Goal: Contribute content: Contribute content

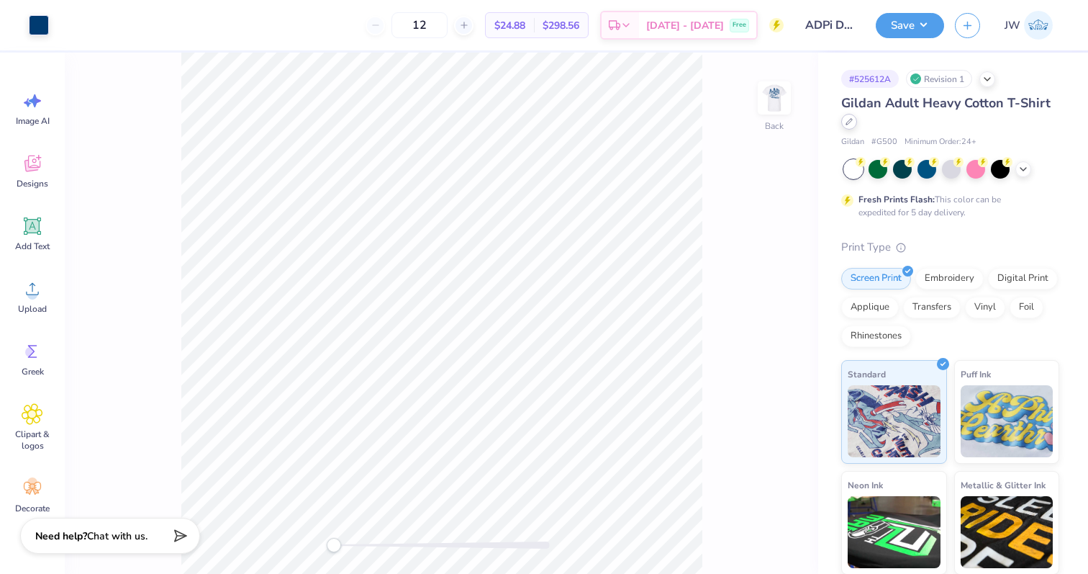
click at [852, 122] on icon at bounding box center [849, 121] width 7 height 7
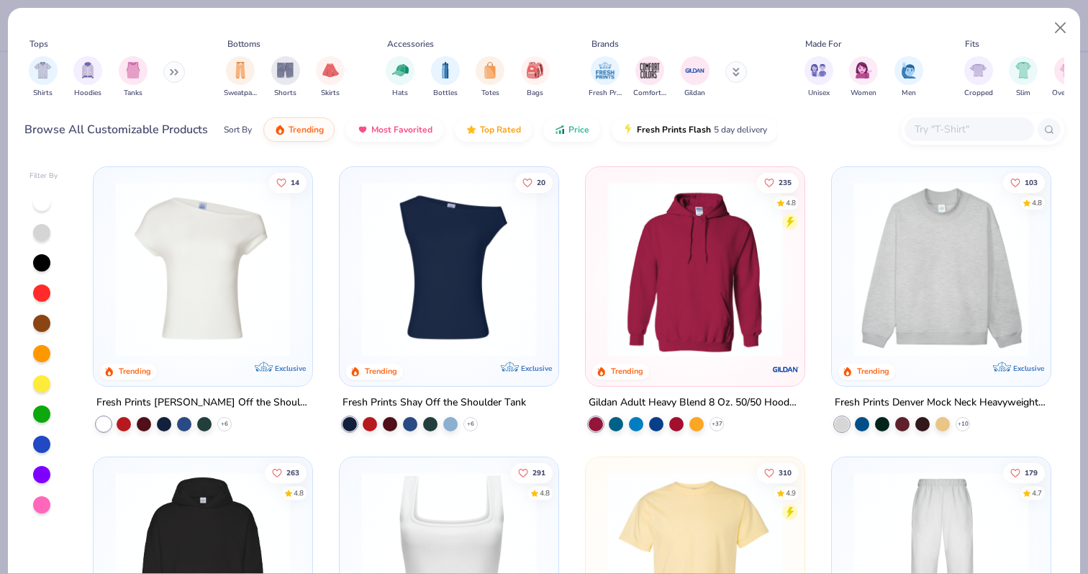
click at [954, 123] on input "text" at bounding box center [968, 129] width 111 height 17
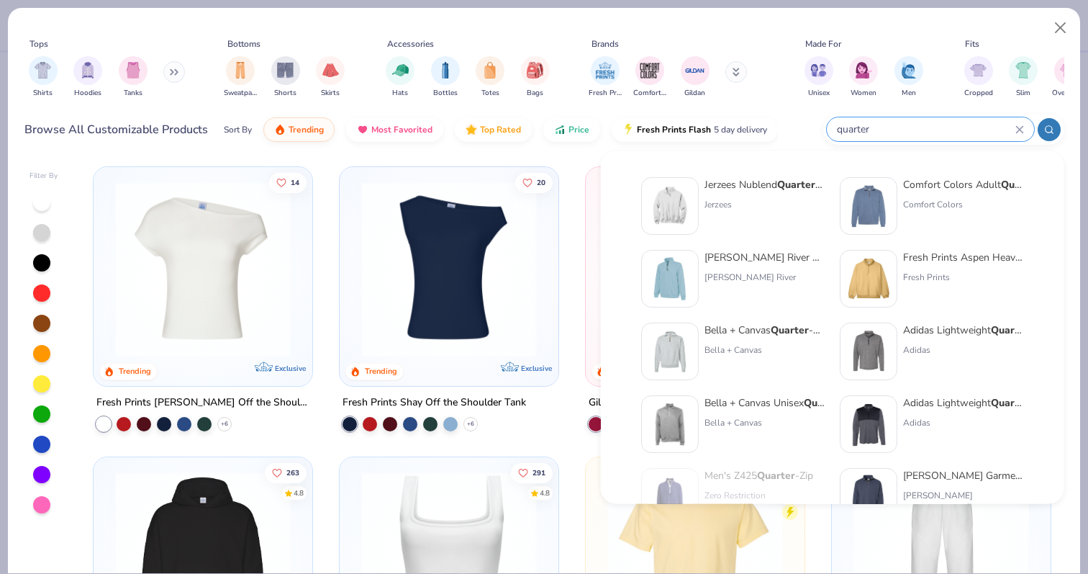
type input "quarter"
click at [785, 184] on strong "Quarter" at bounding box center [799, 185] width 45 height 14
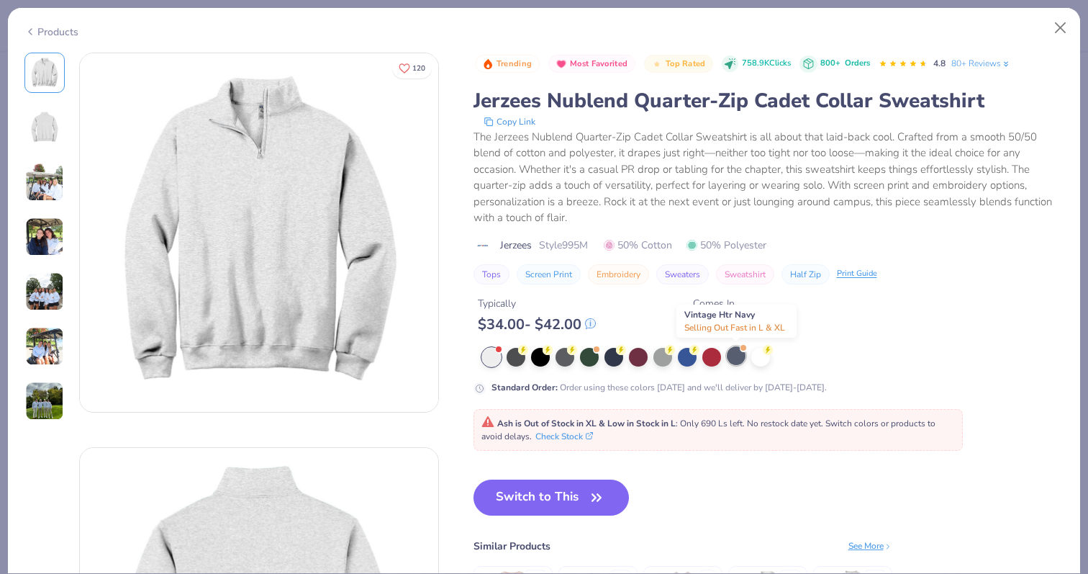
click at [735, 353] on div at bounding box center [736, 355] width 19 height 19
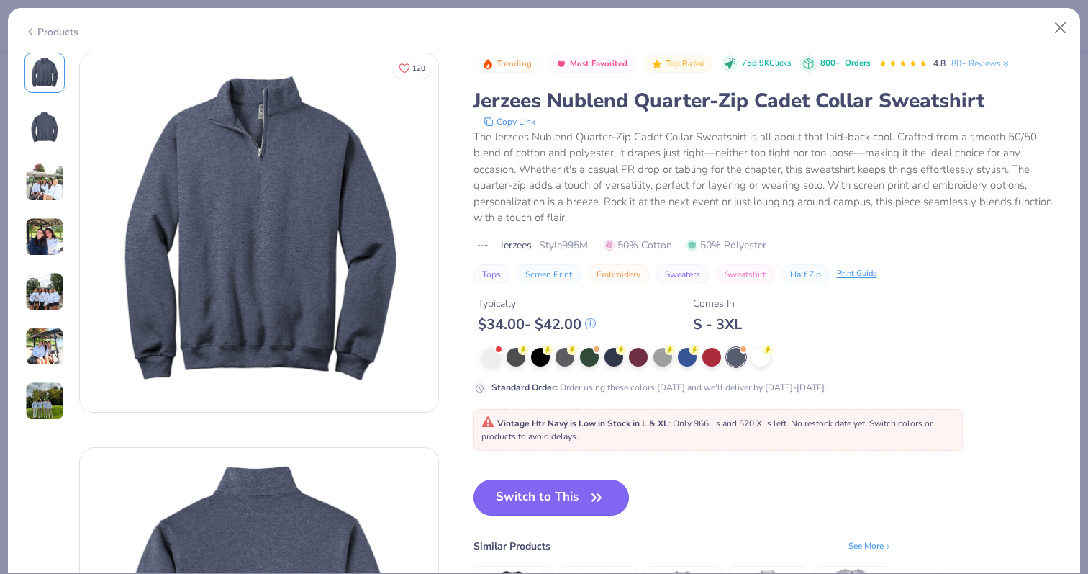
click at [548, 487] on button "Switch to This" at bounding box center [552, 497] width 156 height 36
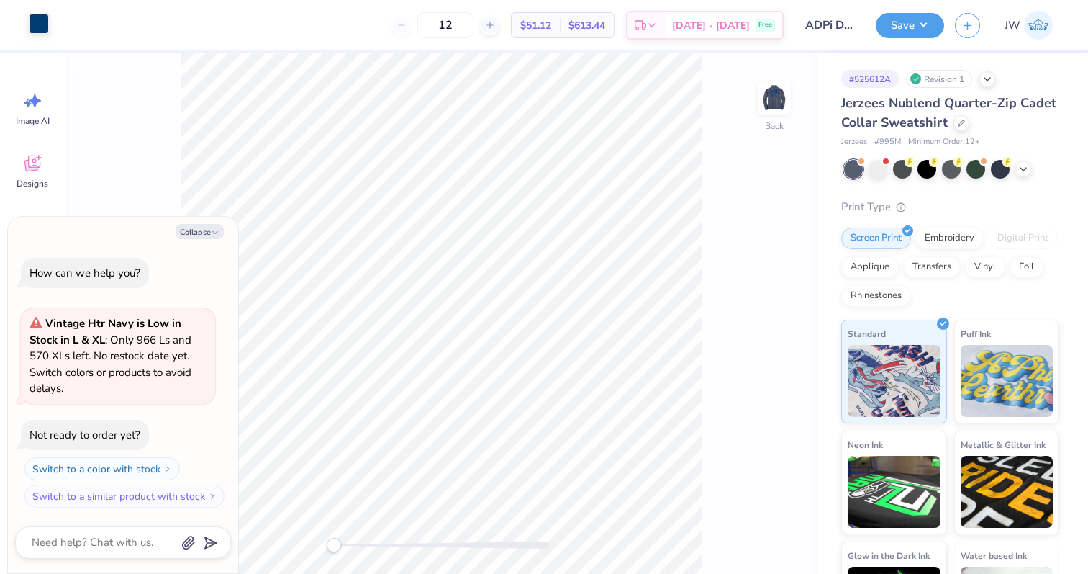
click at [48, 19] on div at bounding box center [39, 24] width 20 height 20
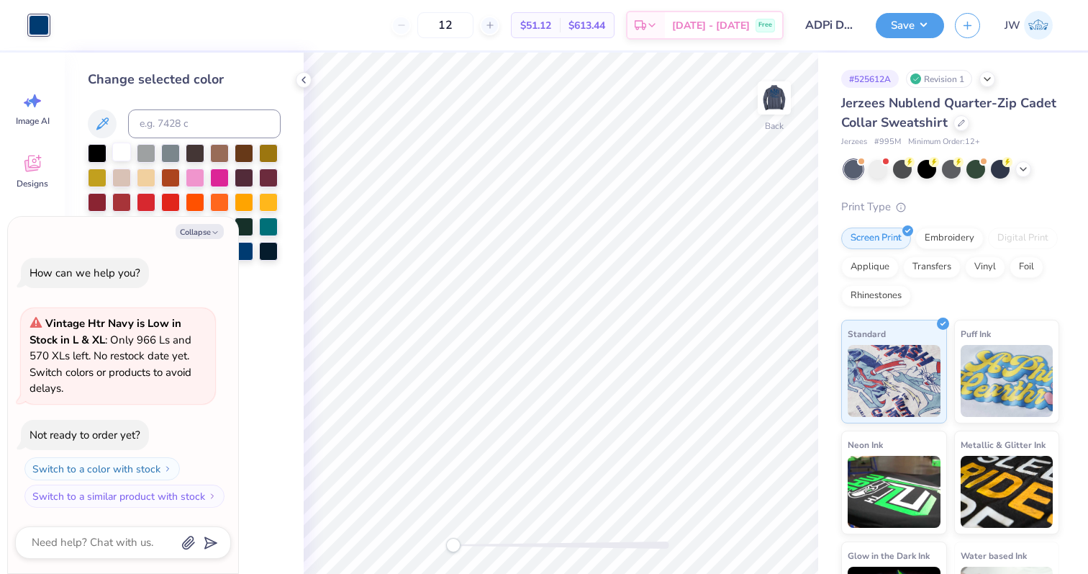
click at [127, 149] on div at bounding box center [121, 151] width 19 height 19
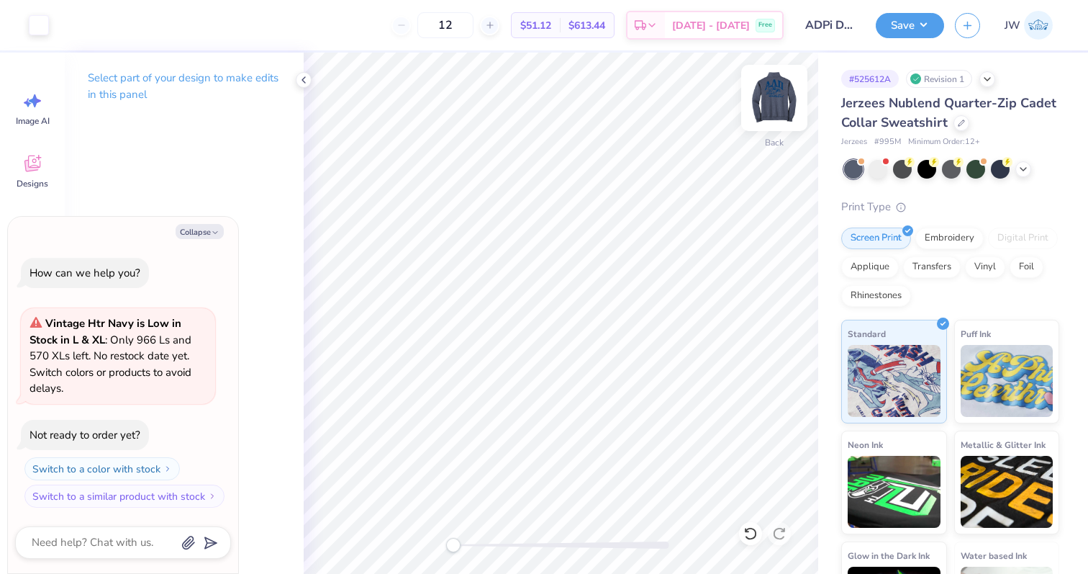
click at [760, 96] on img at bounding box center [775, 98] width 58 height 58
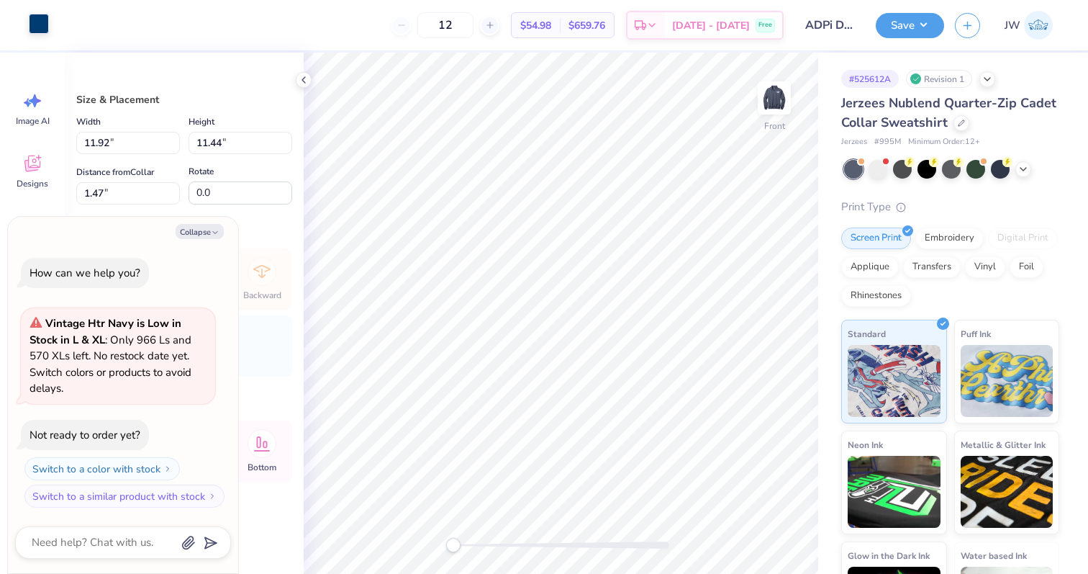
click at [40, 30] on div at bounding box center [39, 24] width 20 height 20
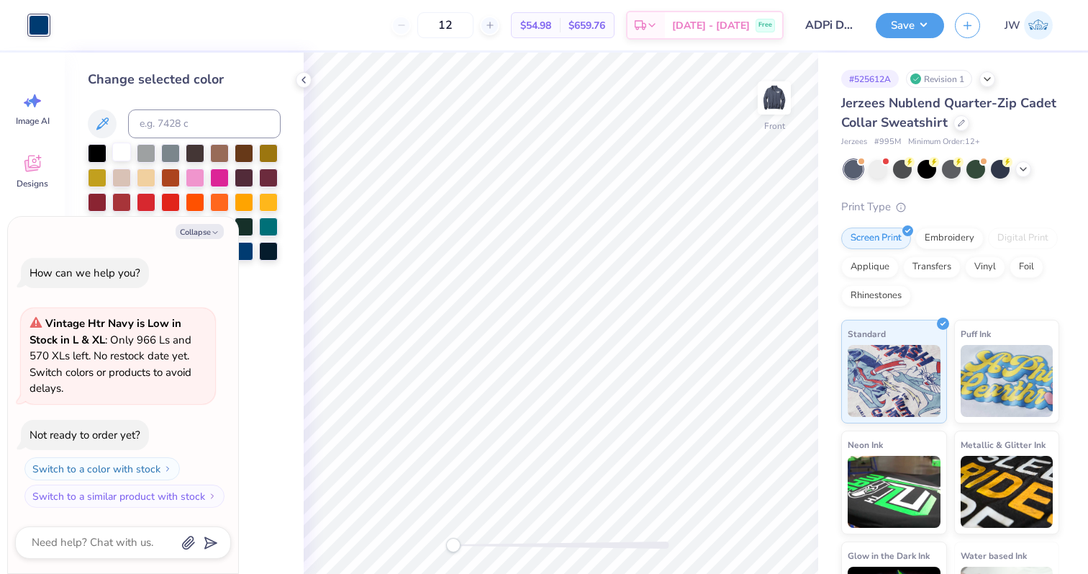
click at [130, 161] on div at bounding box center [121, 151] width 19 height 19
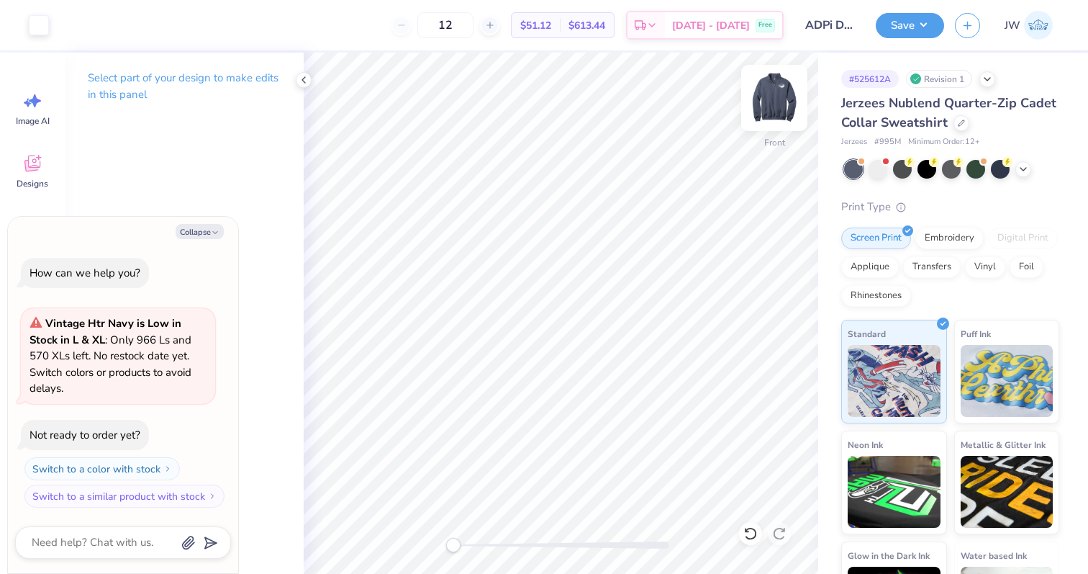
click at [782, 99] on img at bounding box center [775, 98] width 58 height 58
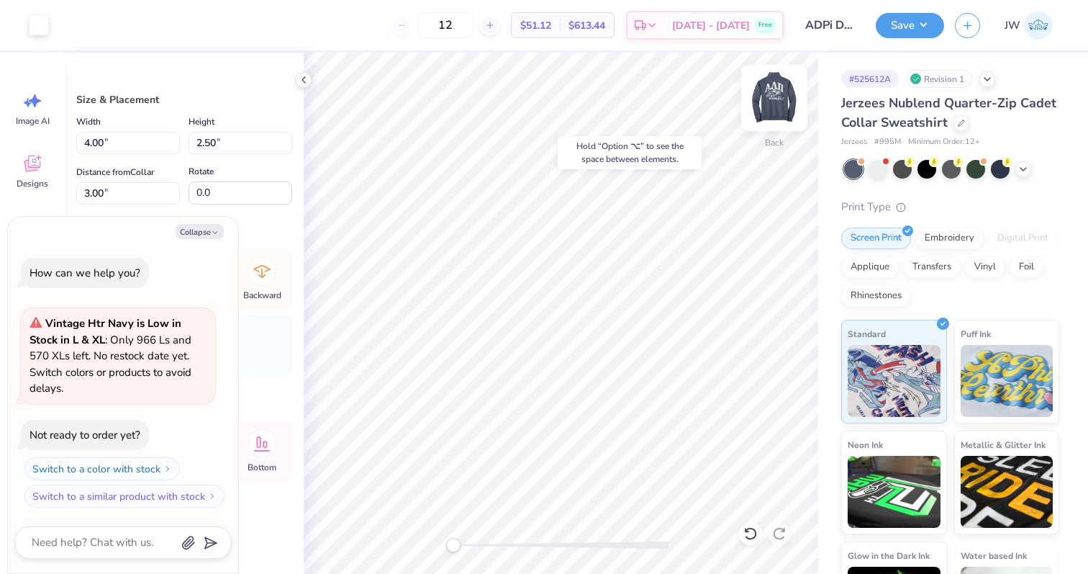
type textarea "x"
type input "0.29"
type input "0.32"
type input "4.08"
type textarea "x"
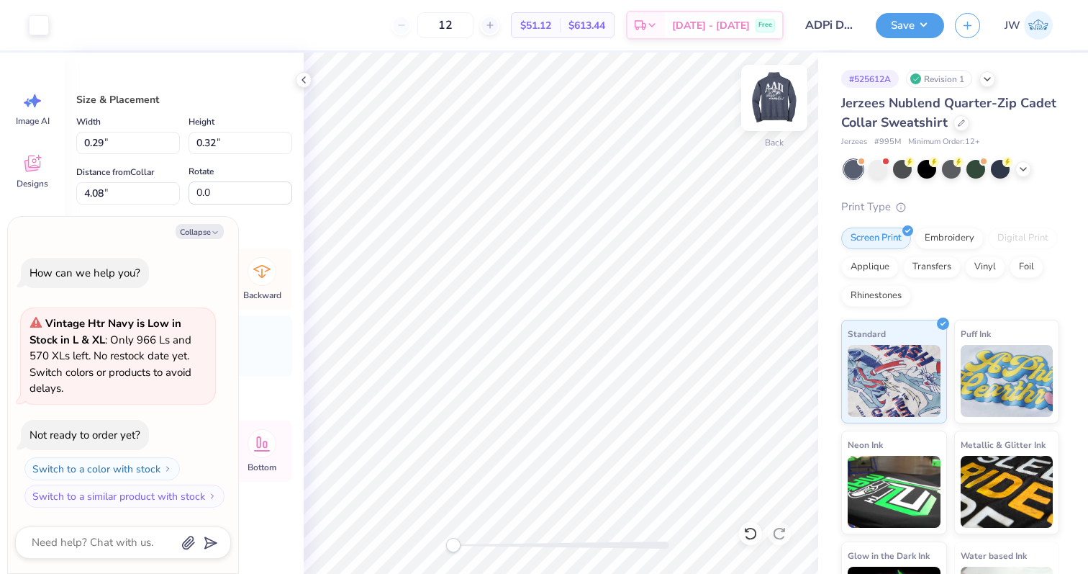
type input "4.00"
type input "2.50"
type input "3.00"
type textarea "x"
type input "8.94"
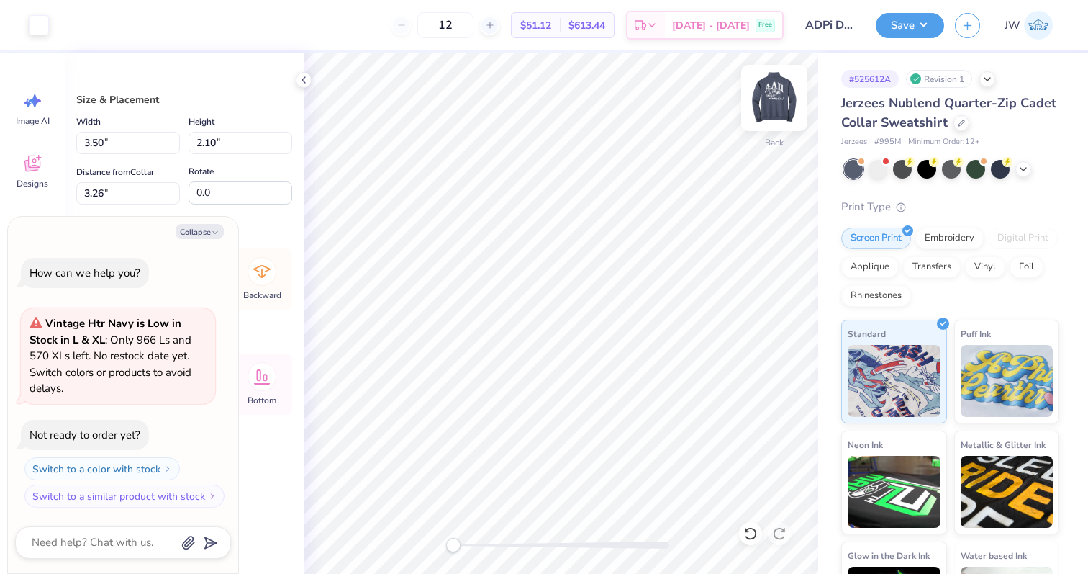
type textarea "x"
type input "8.24"
type textarea "x"
type input "5.25"
type input "3.15"
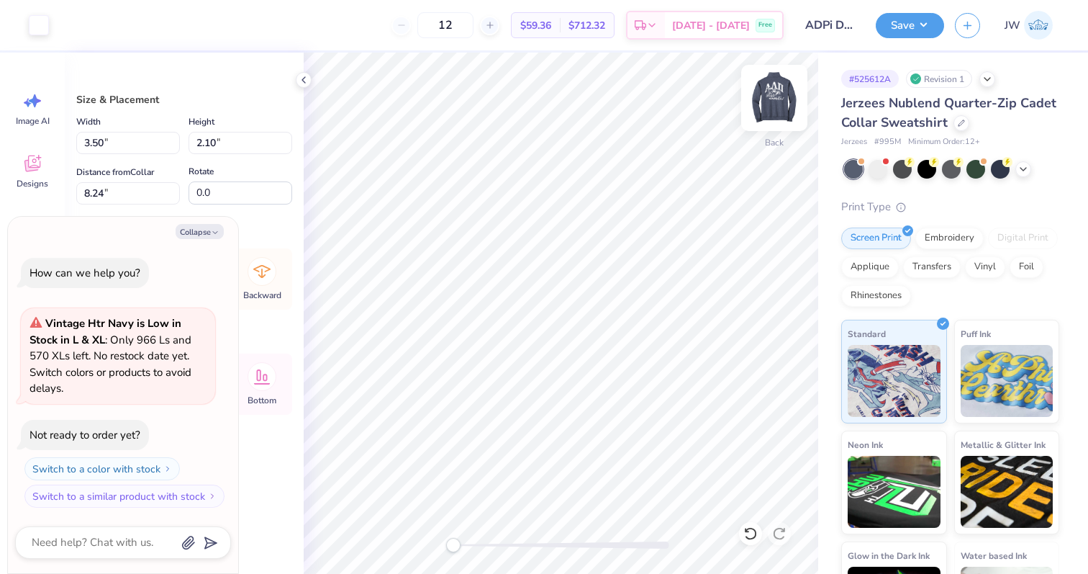
type input "7.20"
type textarea "x"
type input "7.48"
type textarea "x"
type input "7.88"
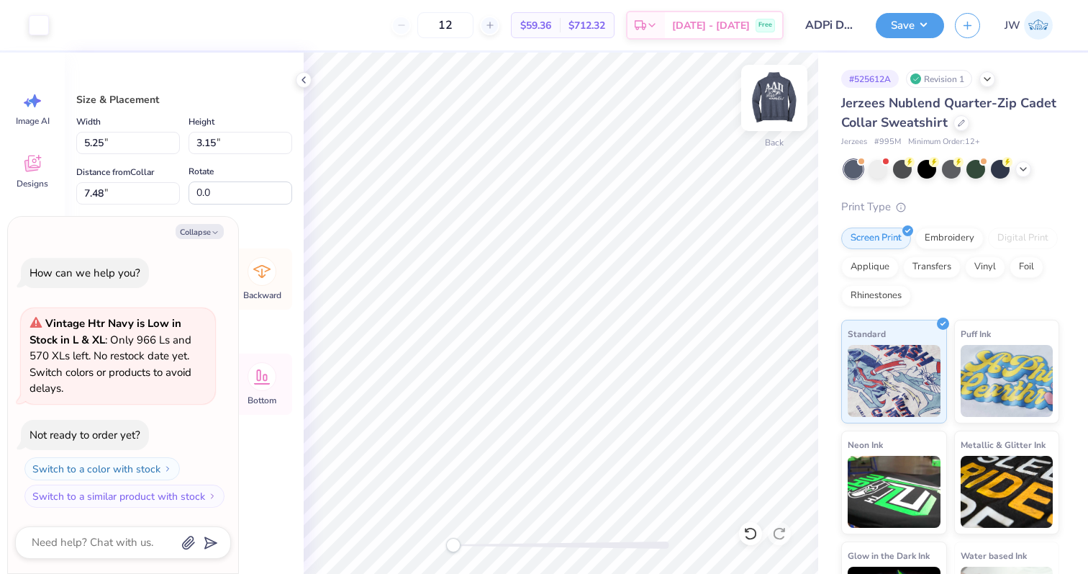
type input "4.73"
type input "5.90"
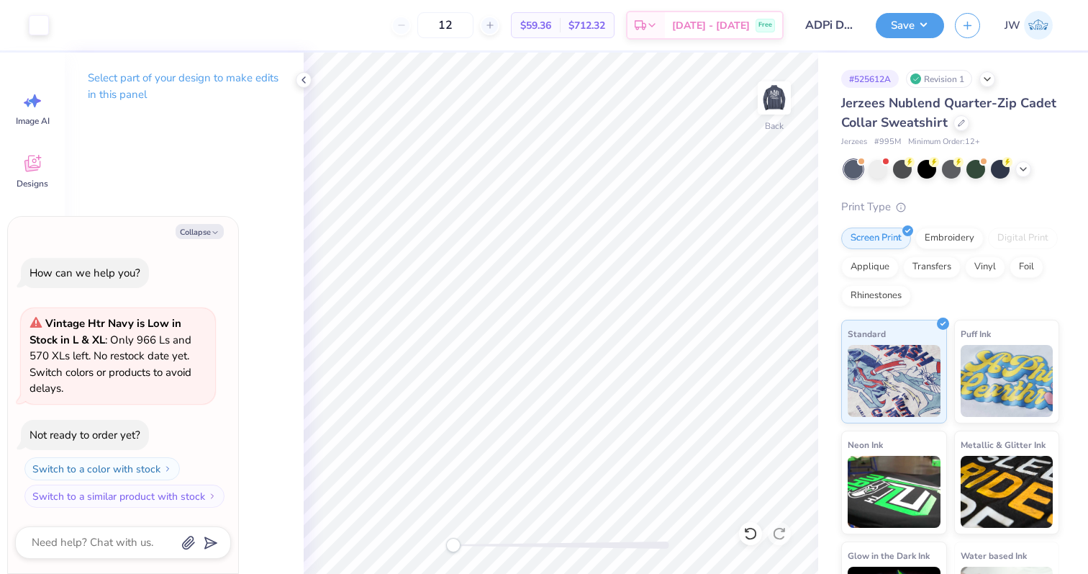
click at [504, 549] on div at bounding box center [561, 545] width 216 height 14
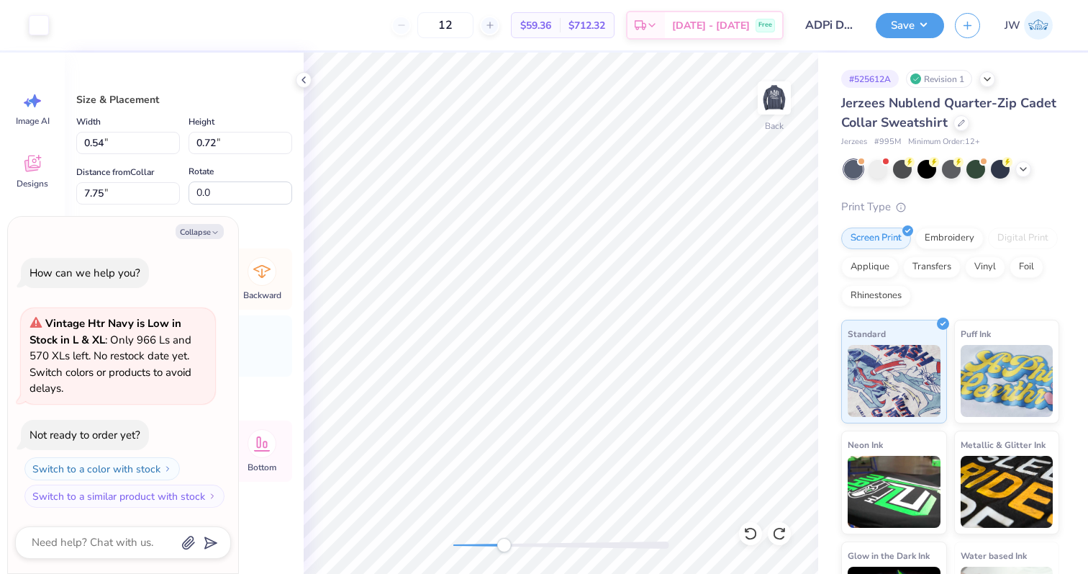
type textarea "x"
type input "0.07"
type input "0.31"
type input "8.02"
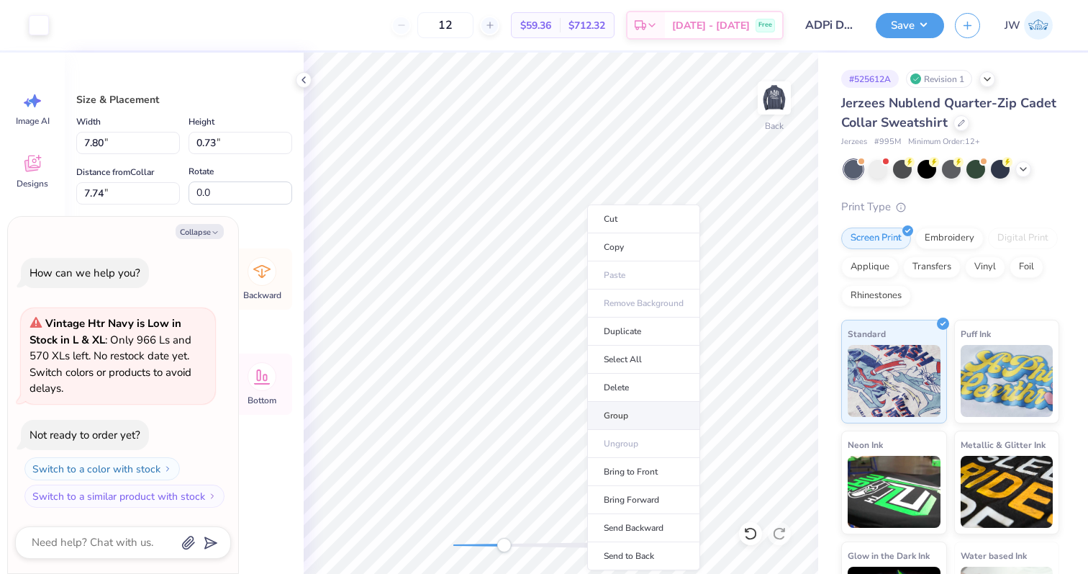
click at [620, 422] on li "Group" at bounding box center [643, 416] width 113 height 28
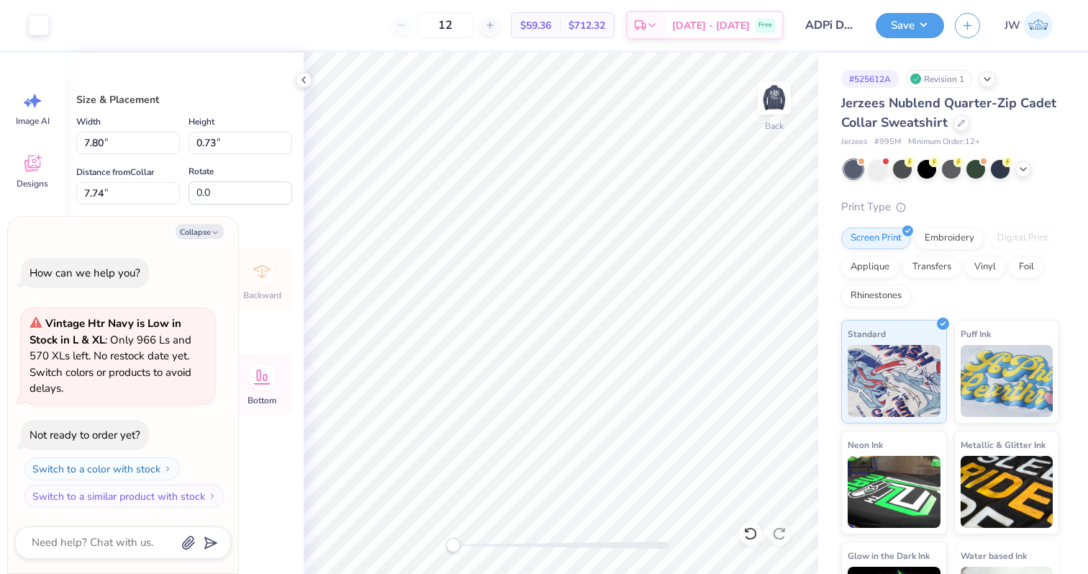
click at [408, 537] on div "Back" at bounding box center [561, 313] width 515 height 521
type textarea "x"
type input "4.00"
type input "2.50"
type input "8.94"
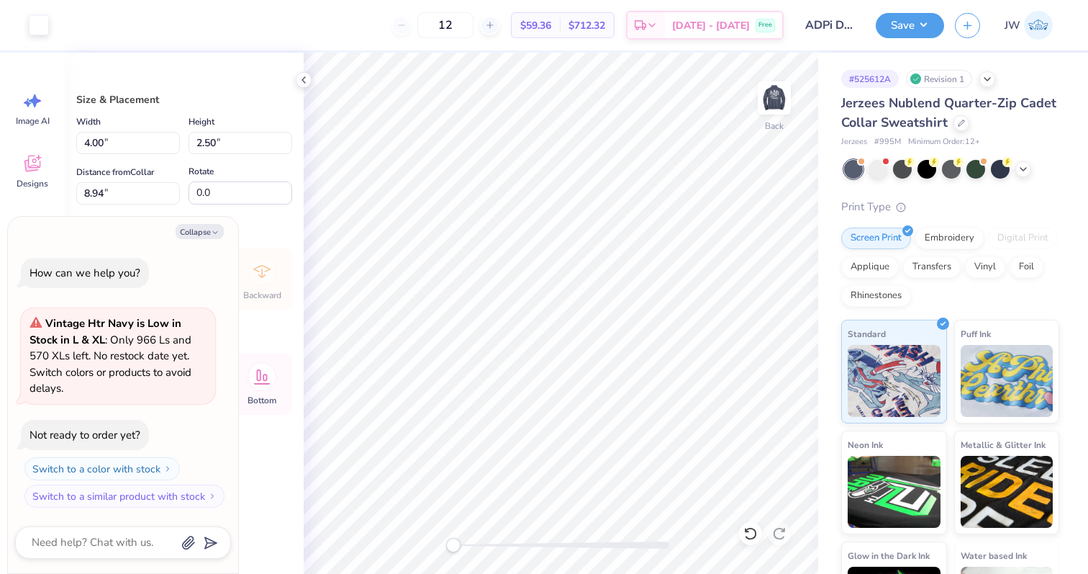
type textarea "x"
type input "3.00"
type textarea "x"
type input "5.75"
type input "0.54"
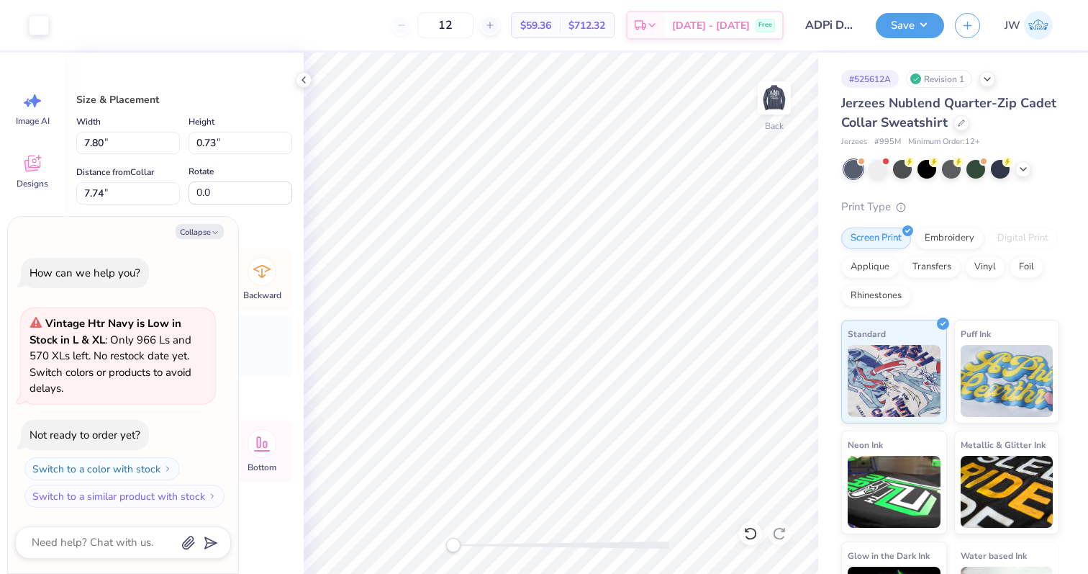
type input "6.22"
click at [45, 27] on div at bounding box center [39, 24] width 20 height 20
type textarea "x"
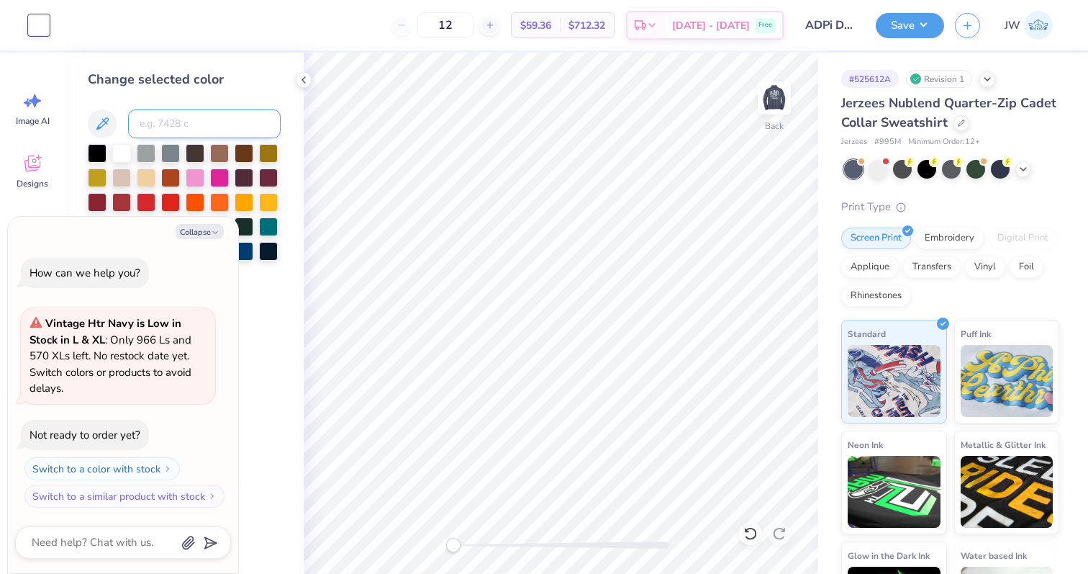
click at [183, 112] on input at bounding box center [204, 123] width 153 height 29
type input "7417"
type textarea "x"
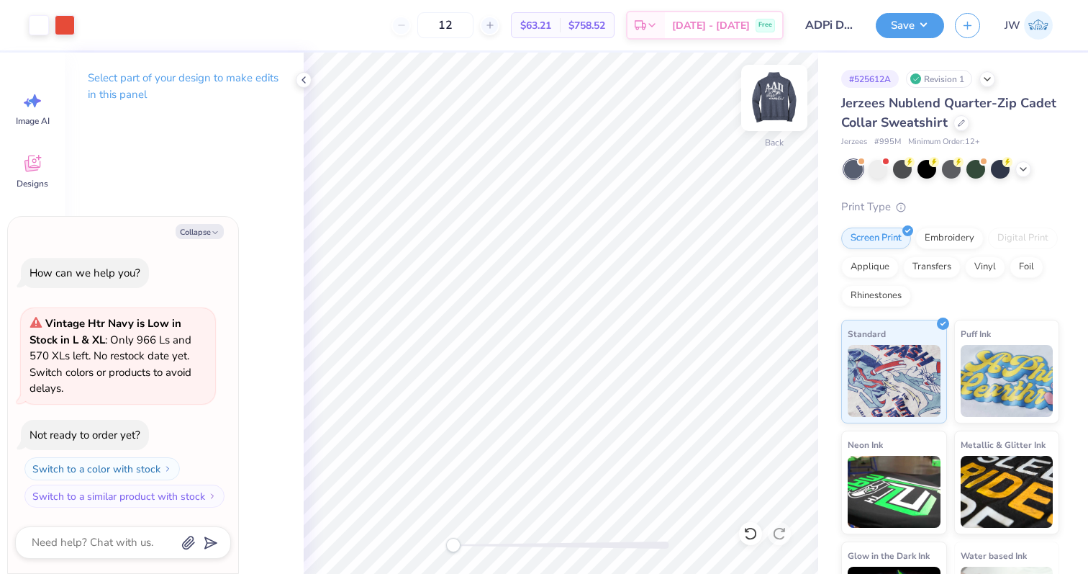
click at [764, 100] on img at bounding box center [775, 98] width 58 height 58
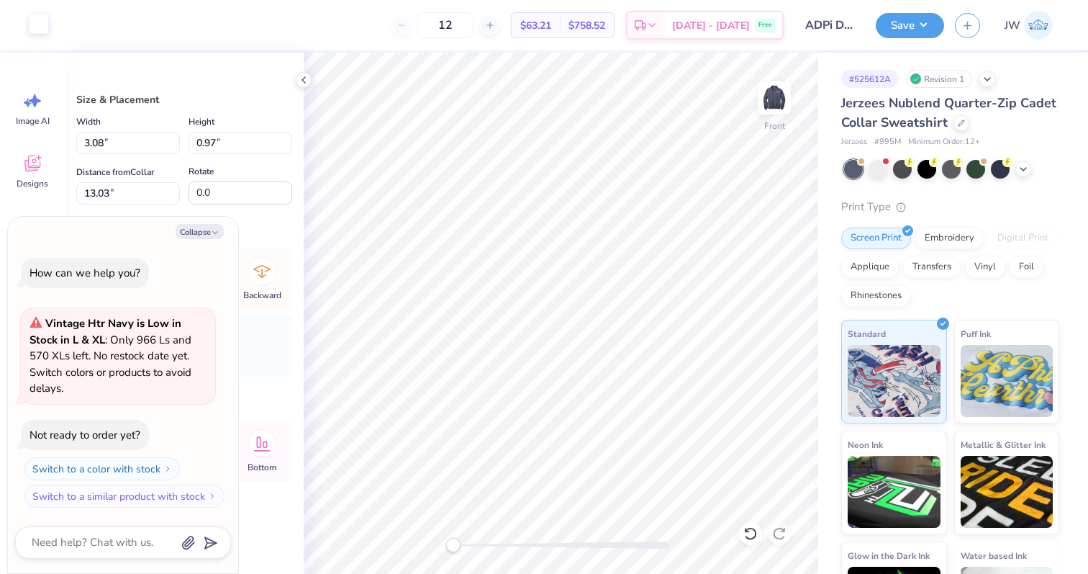
click at [49, 34] on div at bounding box center [39, 24] width 20 height 20
type textarea "x"
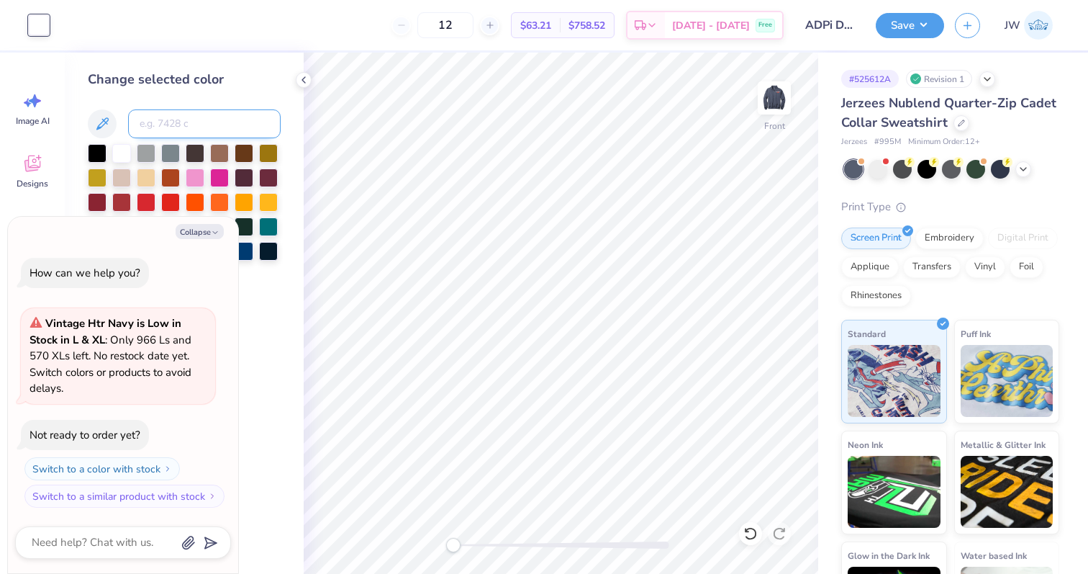
click at [161, 124] on input at bounding box center [204, 123] width 153 height 29
type input "7417"
type textarea "x"
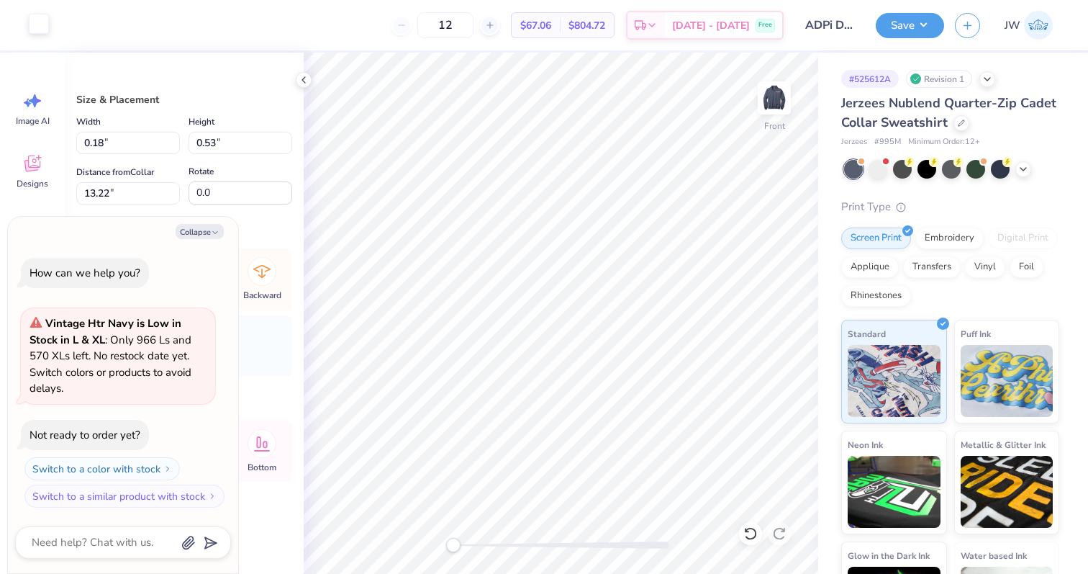
click at [34, 21] on div at bounding box center [39, 24] width 20 height 20
type textarea "x"
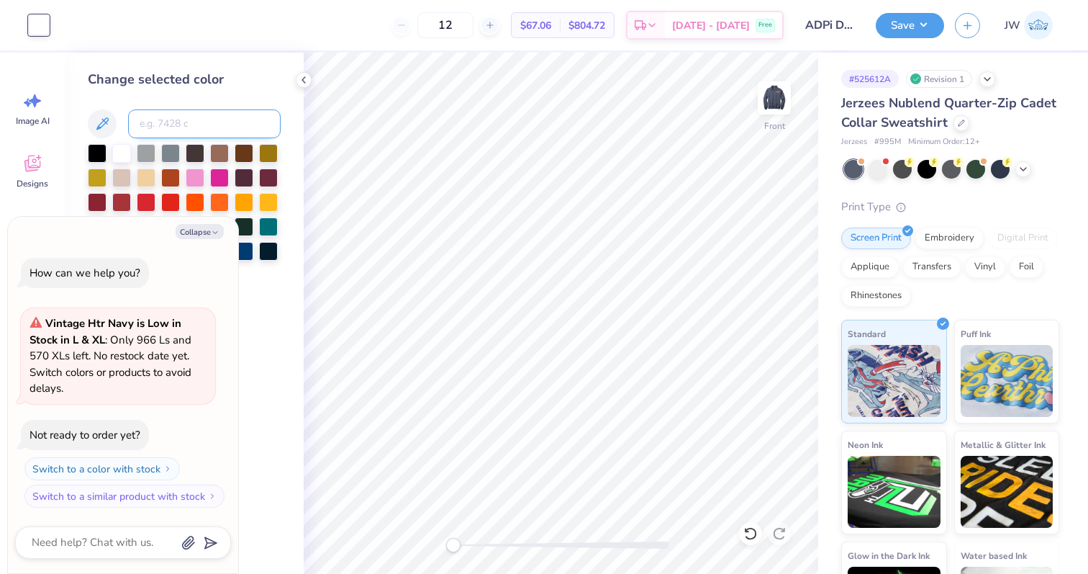
click at [156, 116] on input at bounding box center [204, 123] width 153 height 29
type input "7417"
type textarea "x"
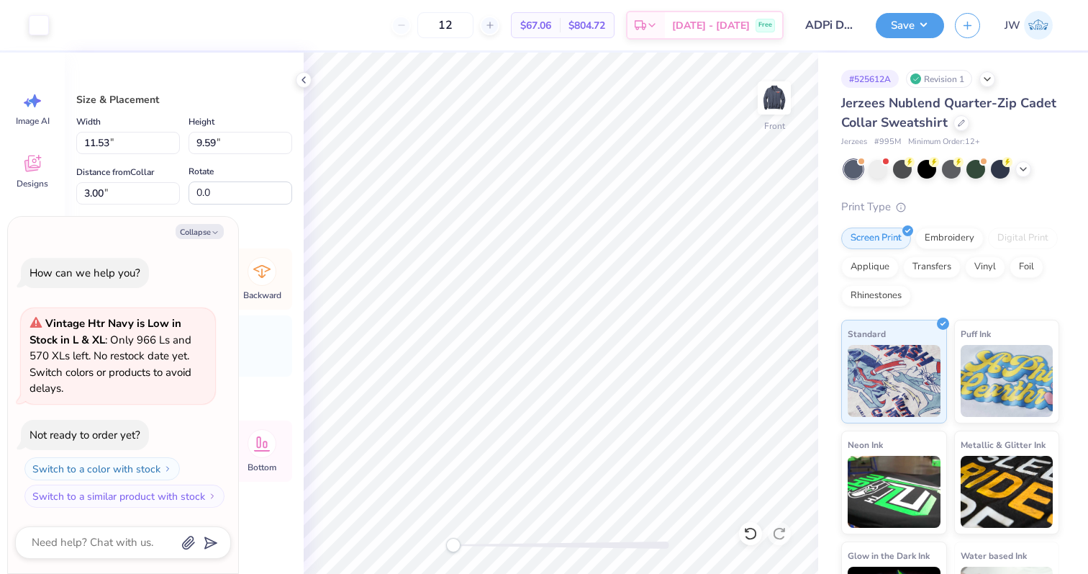
click at [581, 545] on div at bounding box center [561, 544] width 216 height 7
click at [22, 17] on div "Art colors" at bounding box center [24, 25] width 49 height 50
click at [35, 23] on div at bounding box center [39, 24] width 20 height 20
type textarea "x"
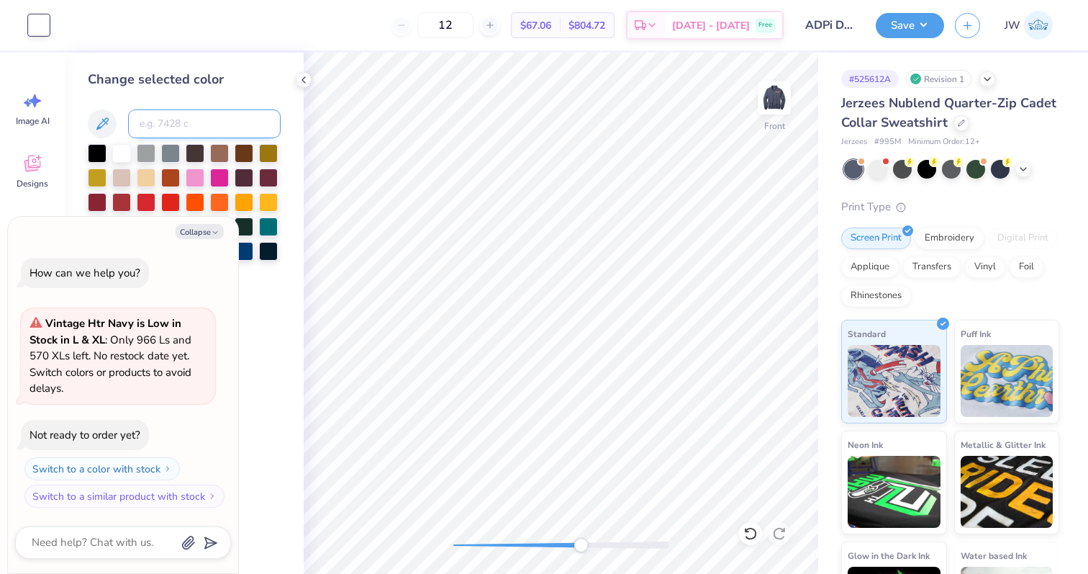
click at [184, 118] on input at bounding box center [204, 123] width 153 height 29
type input "7417"
type textarea "x"
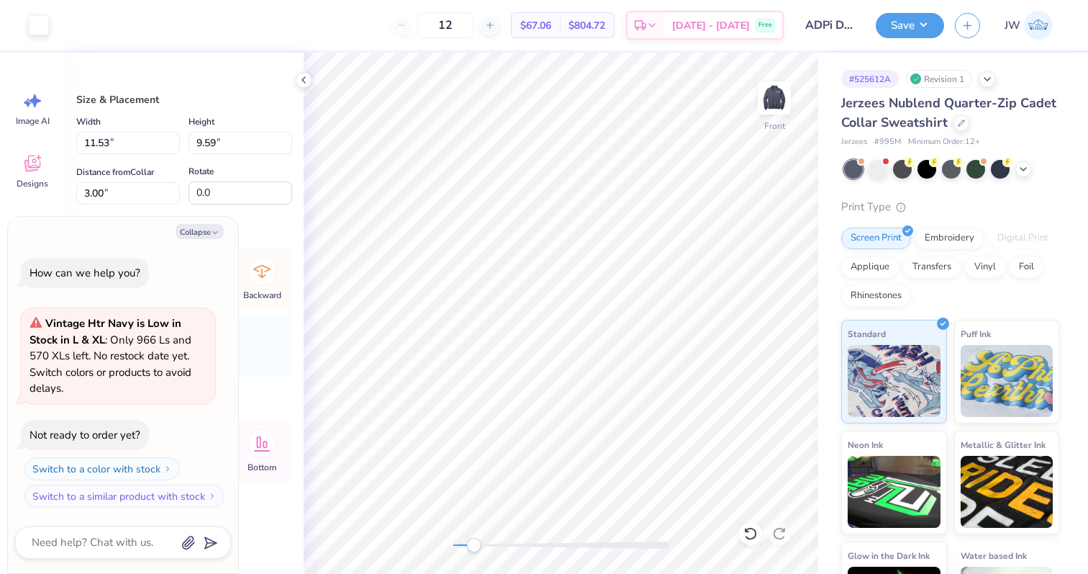
drag, startPoint x: 585, startPoint y: 546, endPoint x: 456, endPoint y: 541, distance: 129.6
click at [466, 541] on div "Accessibility label" at bounding box center [473, 545] width 14 height 14
click at [42, 14] on div at bounding box center [39, 24] width 20 height 20
type textarea "x"
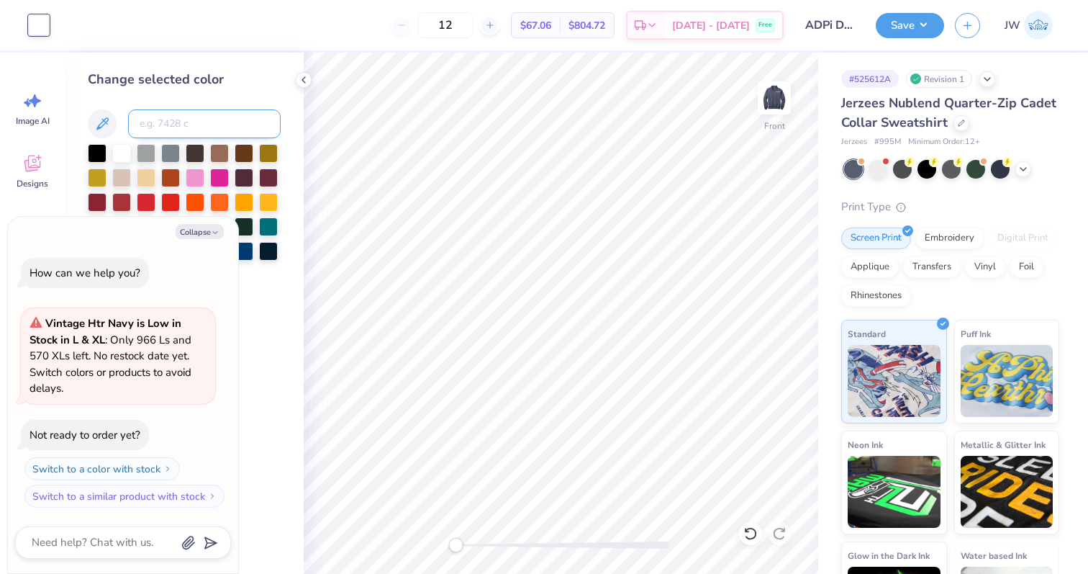
click at [156, 110] on input at bounding box center [204, 123] width 153 height 29
type input "7417"
type textarea "x"
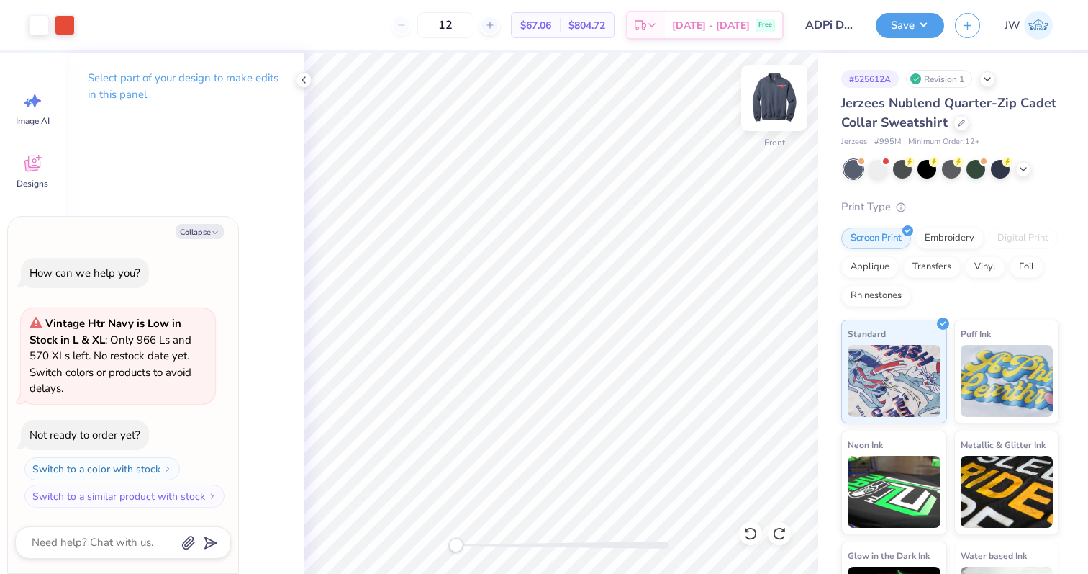
click at [774, 94] on img at bounding box center [775, 98] width 58 height 58
click at [895, 41] on div "Save JW" at bounding box center [982, 25] width 212 height 50
click at [897, 35] on button "Save" at bounding box center [910, 23] width 68 height 25
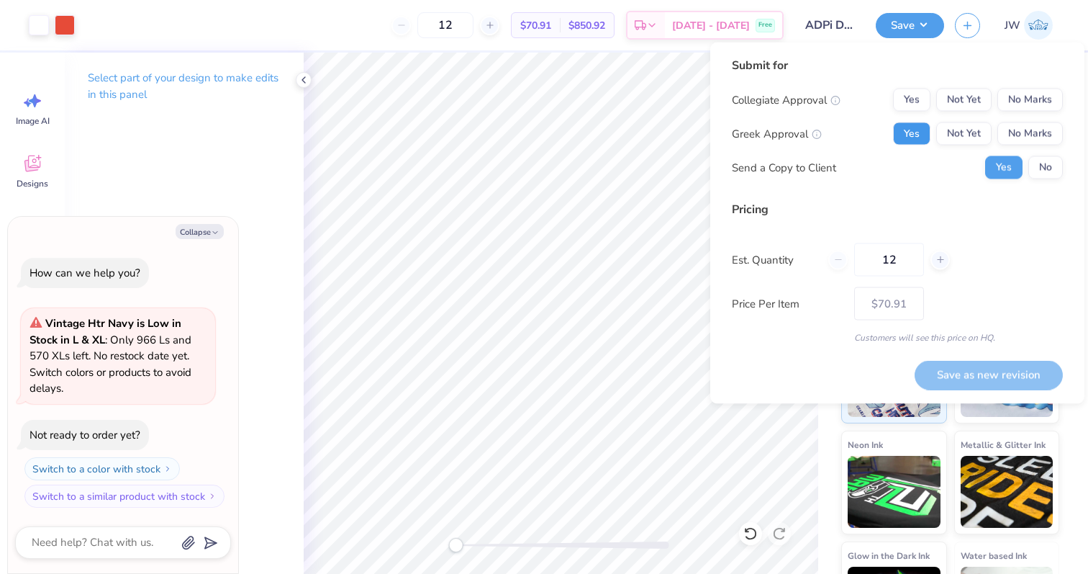
click at [902, 140] on button "Yes" at bounding box center [911, 133] width 37 height 23
click at [1000, 106] on button "No Marks" at bounding box center [1029, 100] width 65 height 23
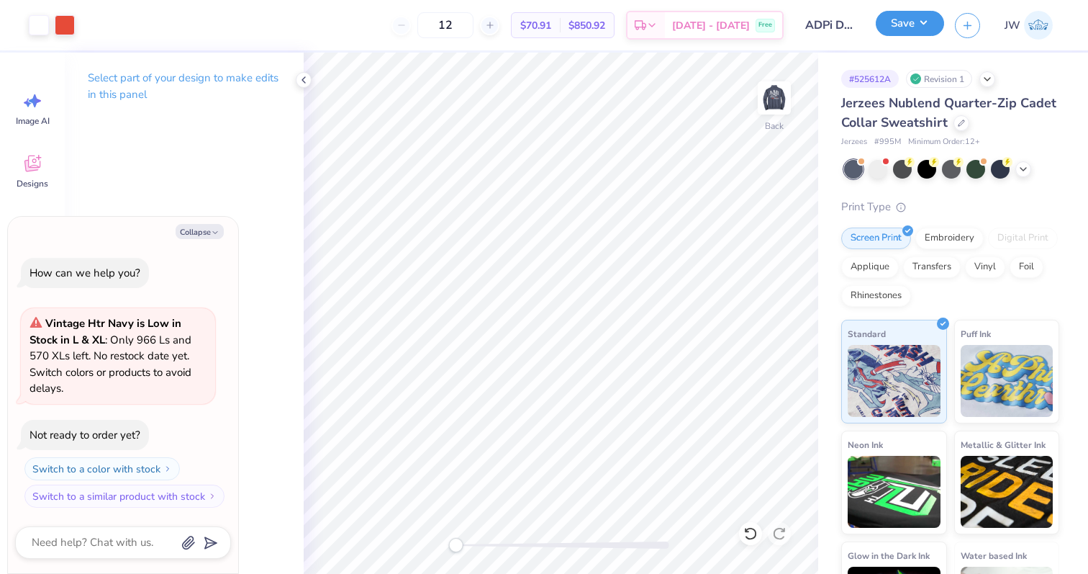
click at [904, 15] on button "Save" at bounding box center [910, 23] width 68 height 25
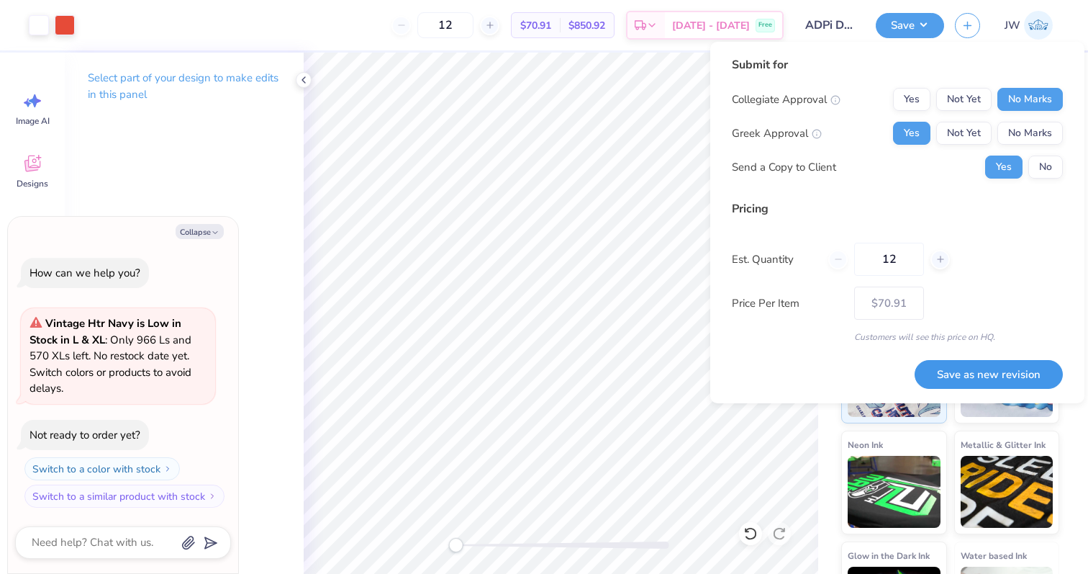
click at [937, 373] on button "Save as new revision" at bounding box center [989, 375] width 148 height 30
type textarea "x"
type input "– –"
type textarea "x"
type input "$70.91"
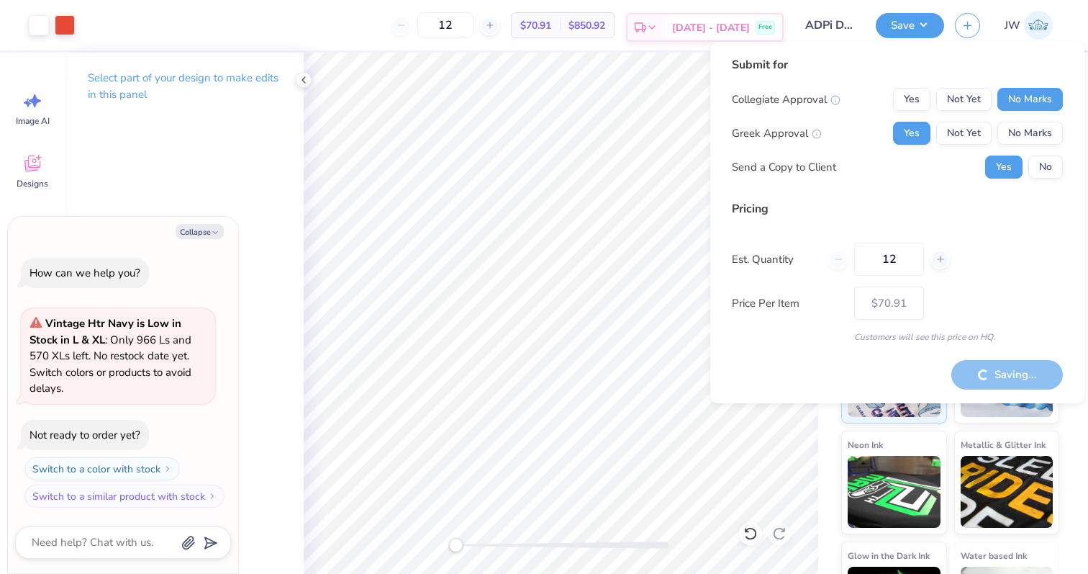
type textarea "x"
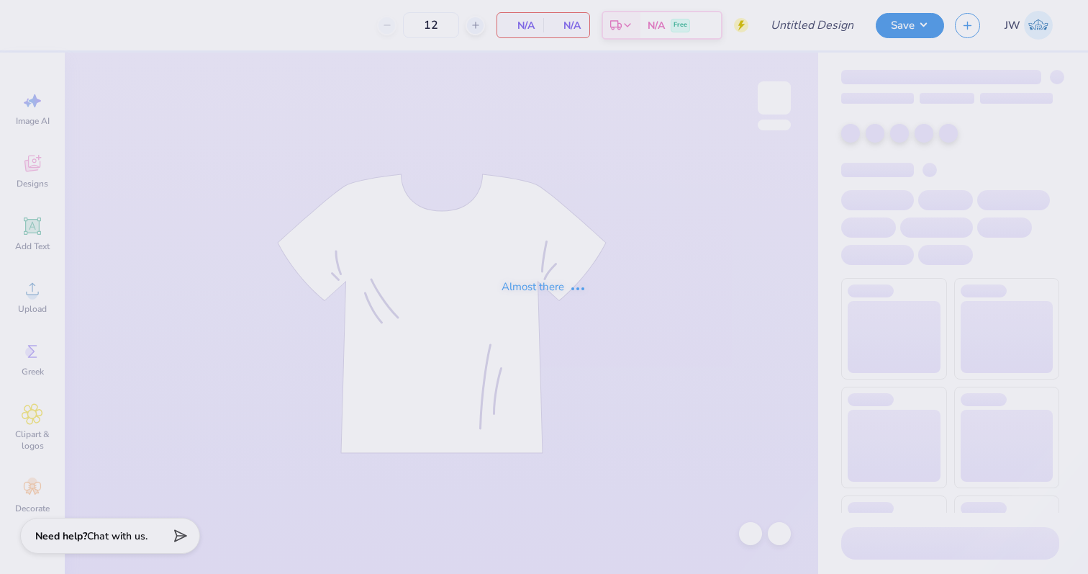
type input "ADPI DW"
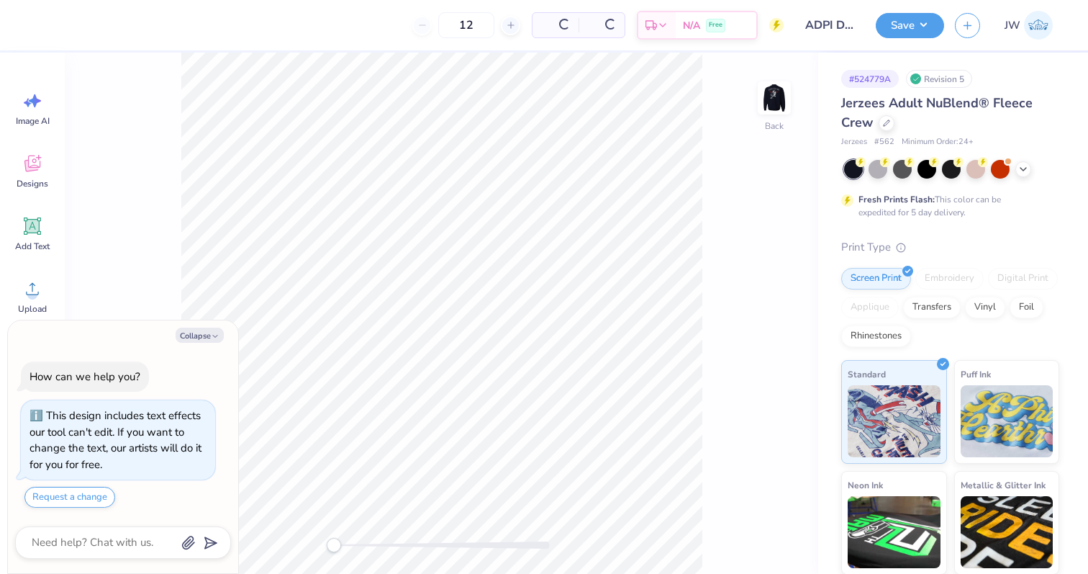
type textarea "x"
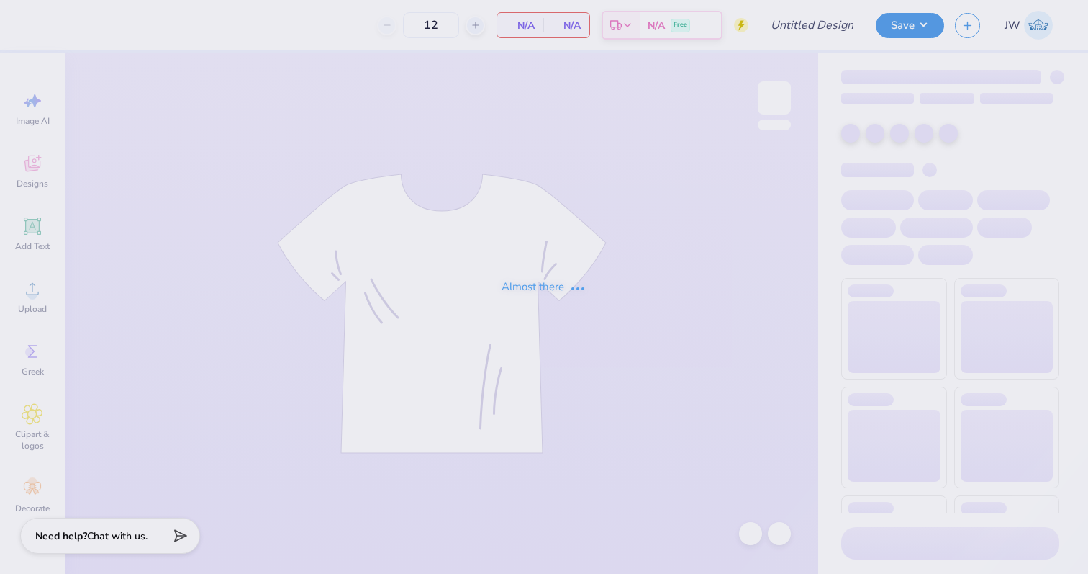
type input "ADPI DW"
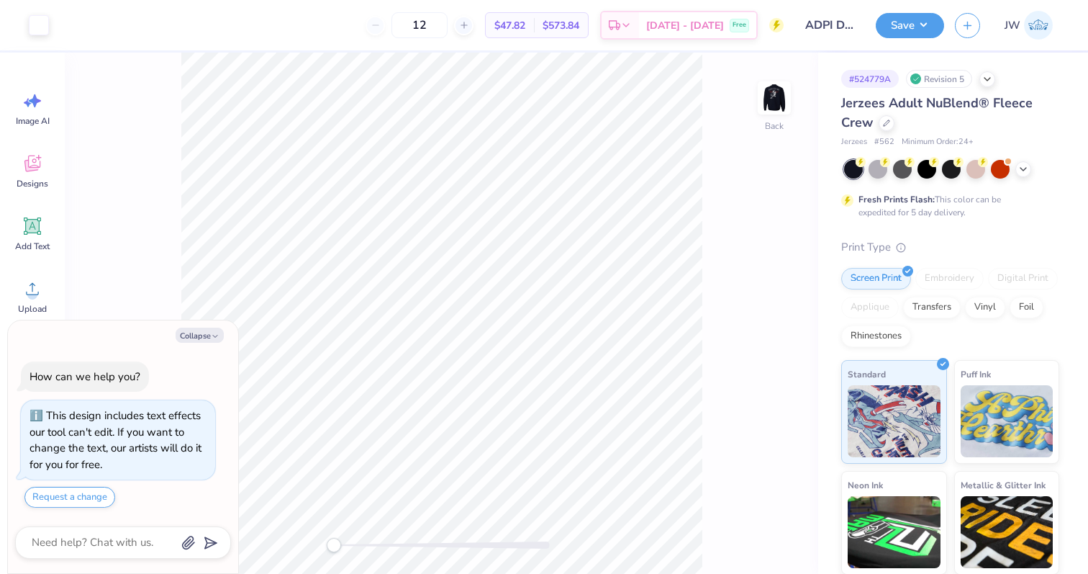
click at [486, 545] on div at bounding box center [442, 544] width 216 height 7
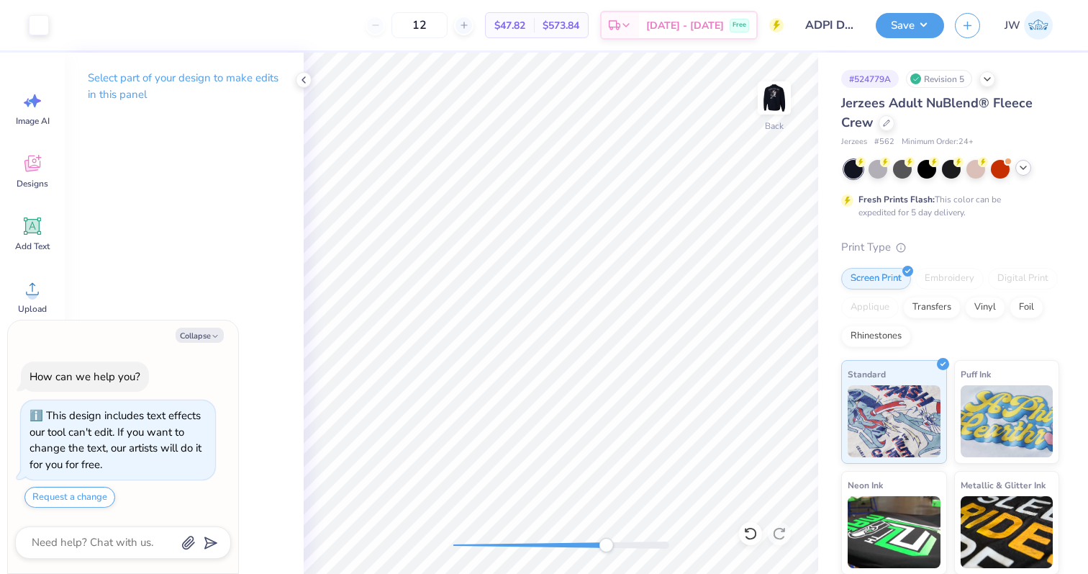
click at [1027, 169] on icon at bounding box center [1024, 168] width 12 height 12
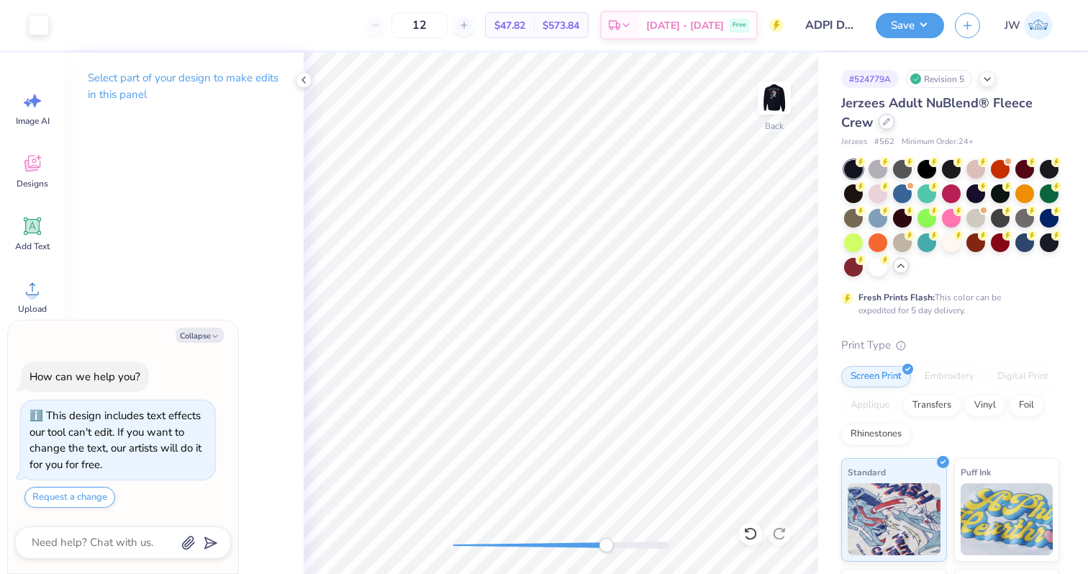
click at [885, 119] on icon at bounding box center [886, 121] width 7 height 7
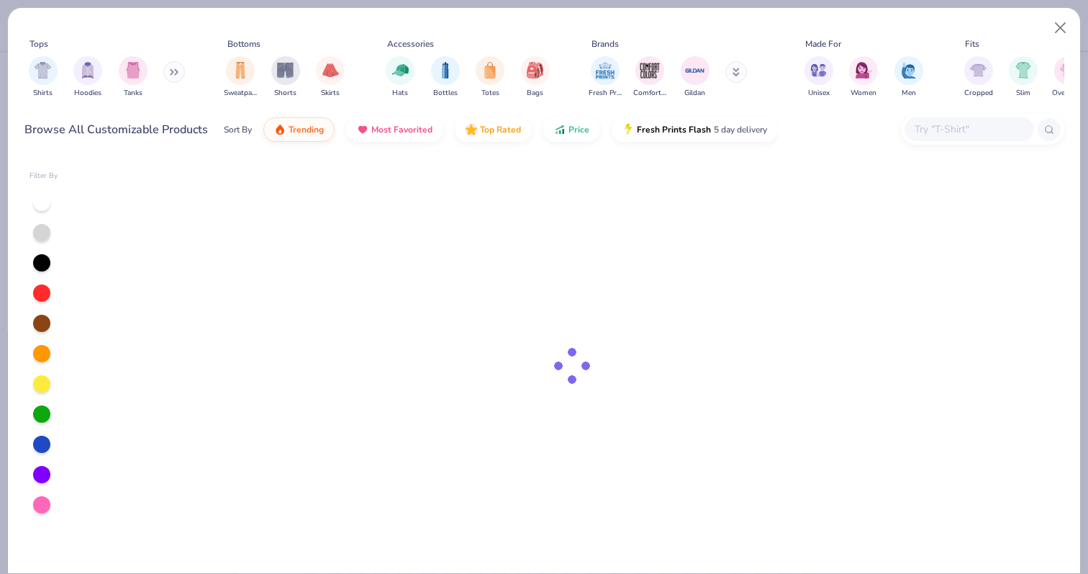
type textarea "x"
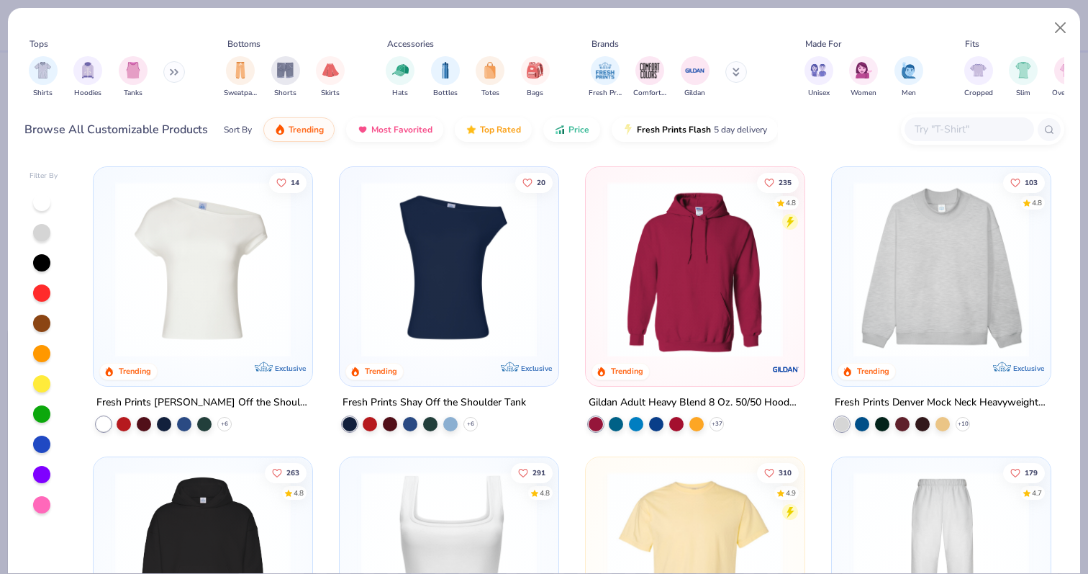
click at [978, 123] on input "text" at bounding box center [968, 129] width 111 height 17
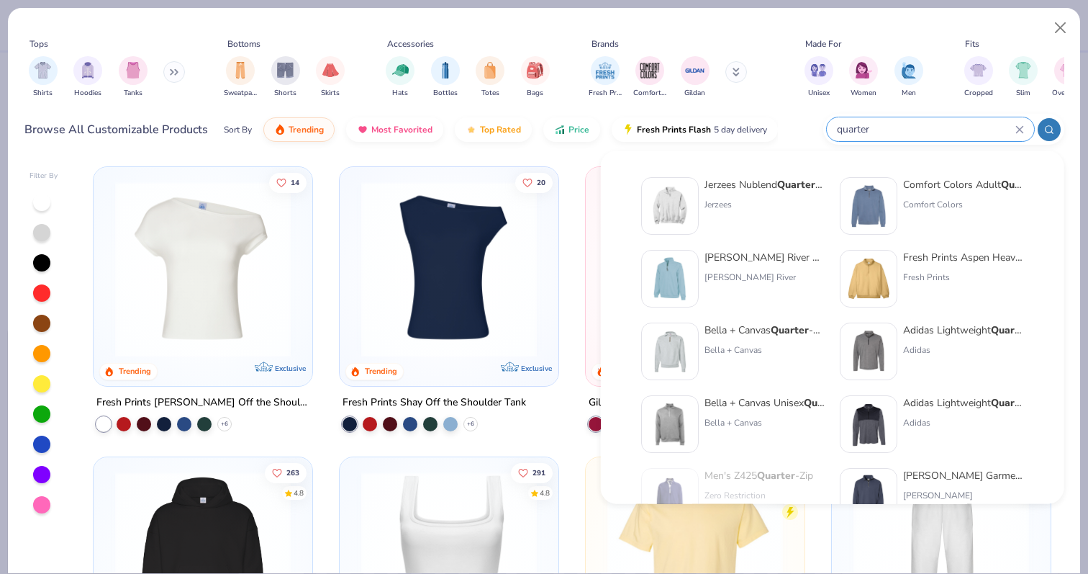
type input "quarter"
click at [741, 215] on div "Jerzees Nublend Quarter -Zip Cadet Collar Sweatshirt Jerzees" at bounding box center [765, 206] width 121 height 58
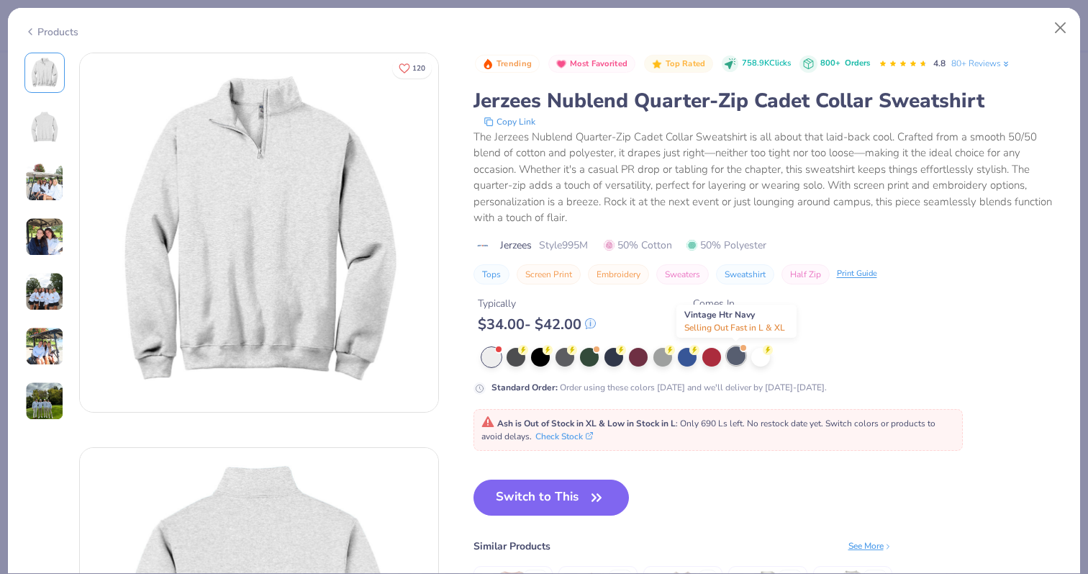
click at [733, 358] on div at bounding box center [736, 355] width 19 height 19
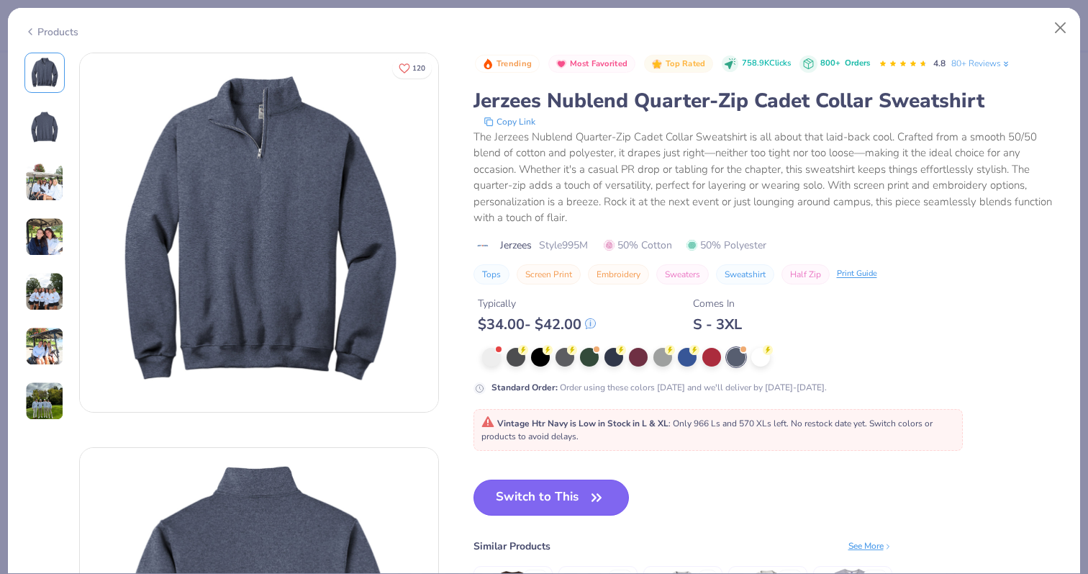
click at [551, 484] on button "Switch to This" at bounding box center [552, 497] width 156 height 36
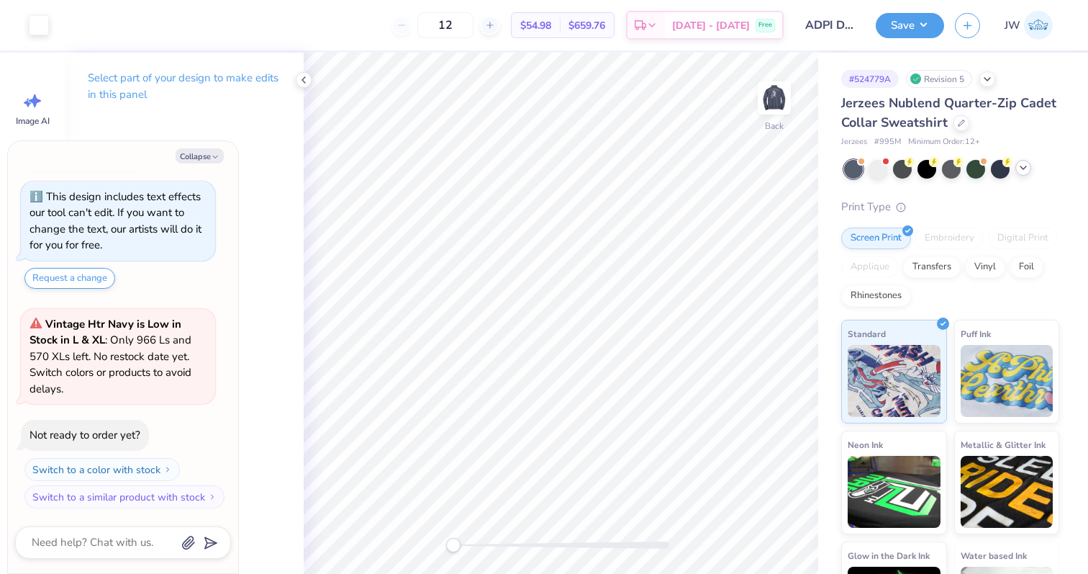
click at [422, 543] on div "Back" at bounding box center [561, 313] width 515 height 521
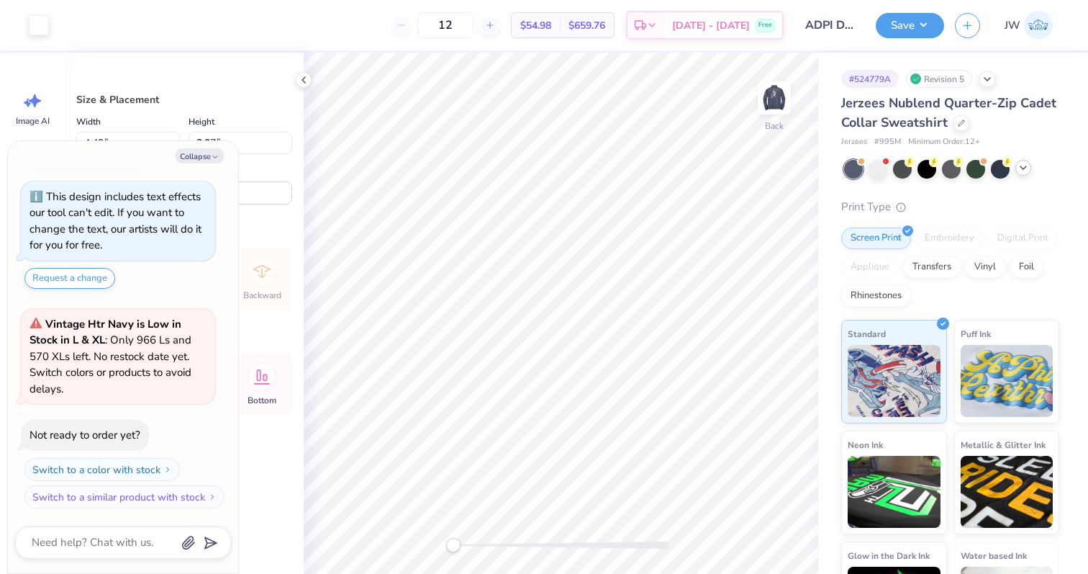
type textarea "x"
type input "3.00"
type textarea "x"
type input "5.08"
type input "2.35"
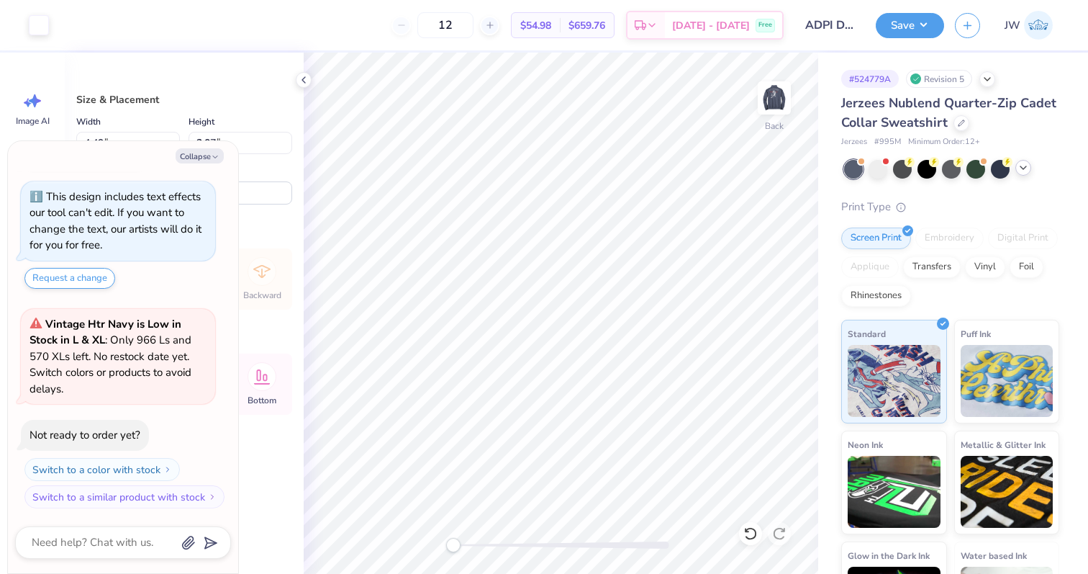
type input "2.73"
type textarea "x"
type input "3.00"
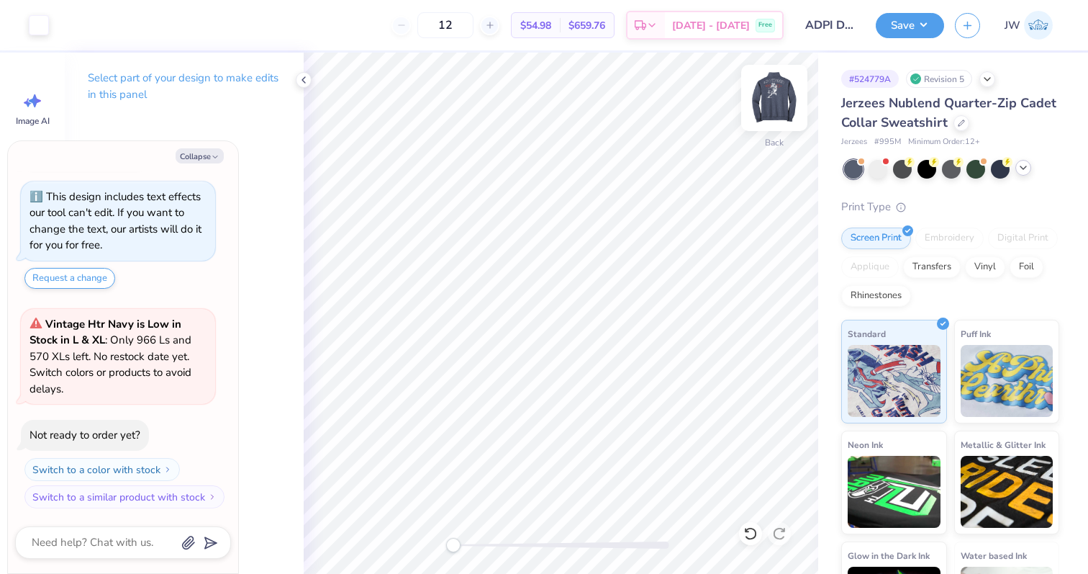
click at [768, 125] on div at bounding box center [774, 98] width 66 height 66
click at [788, 86] on img at bounding box center [775, 98] width 58 height 58
click at [784, 94] on img at bounding box center [775, 98] width 58 height 58
click at [906, 38] on div "Save JW" at bounding box center [982, 25] width 212 height 50
click at [905, 38] on div "Save JW" at bounding box center [982, 25] width 212 height 50
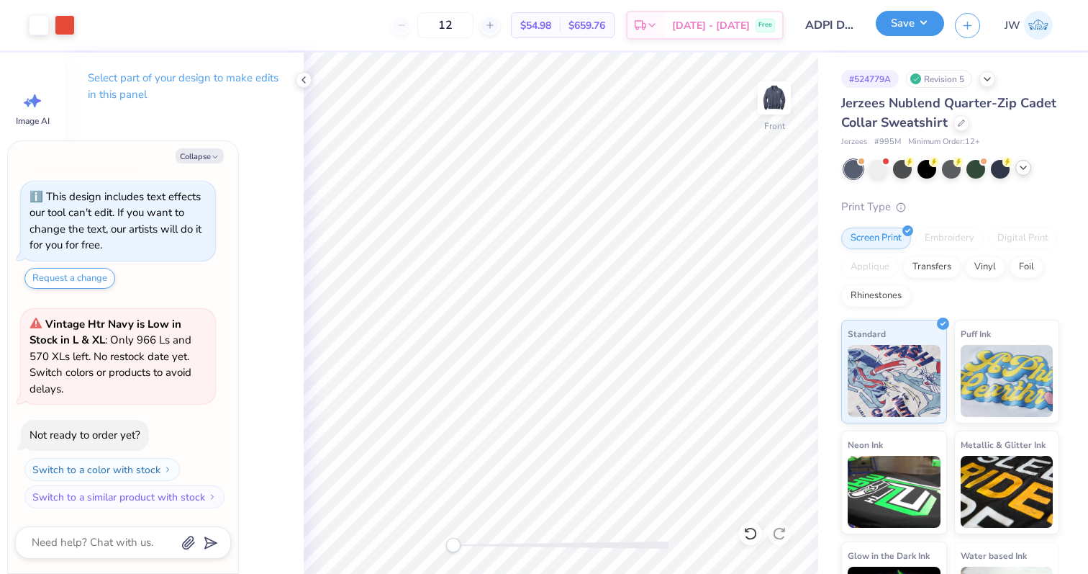
click at [905, 33] on button "Save" at bounding box center [910, 23] width 68 height 25
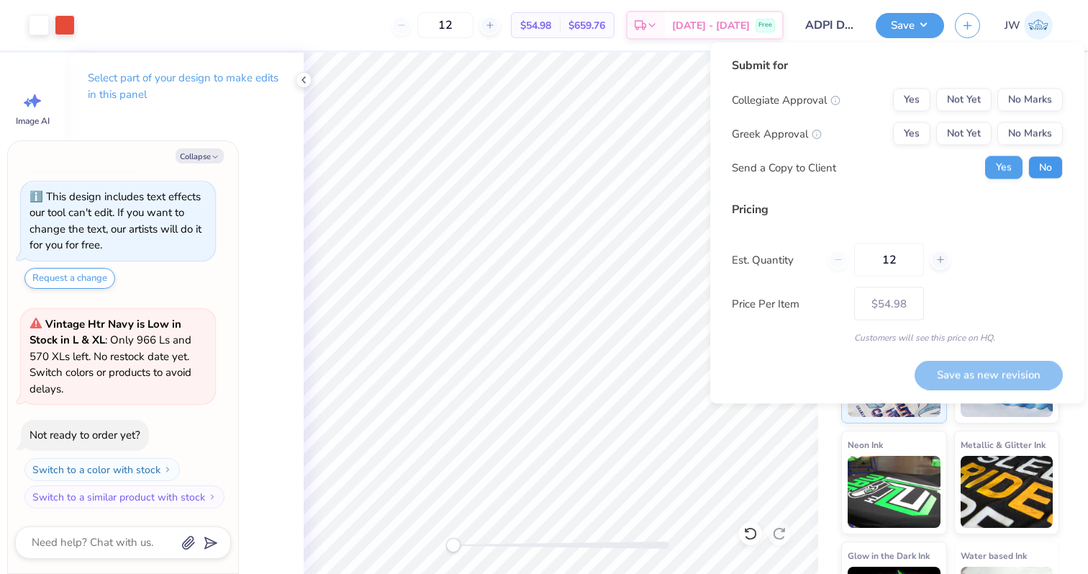
click at [1036, 163] on button "No" at bounding box center [1045, 167] width 35 height 23
click at [918, 132] on button "Yes" at bounding box center [911, 133] width 37 height 23
click at [1029, 96] on button "No Marks" at bounding box center [1029, 100] width 65 height 23
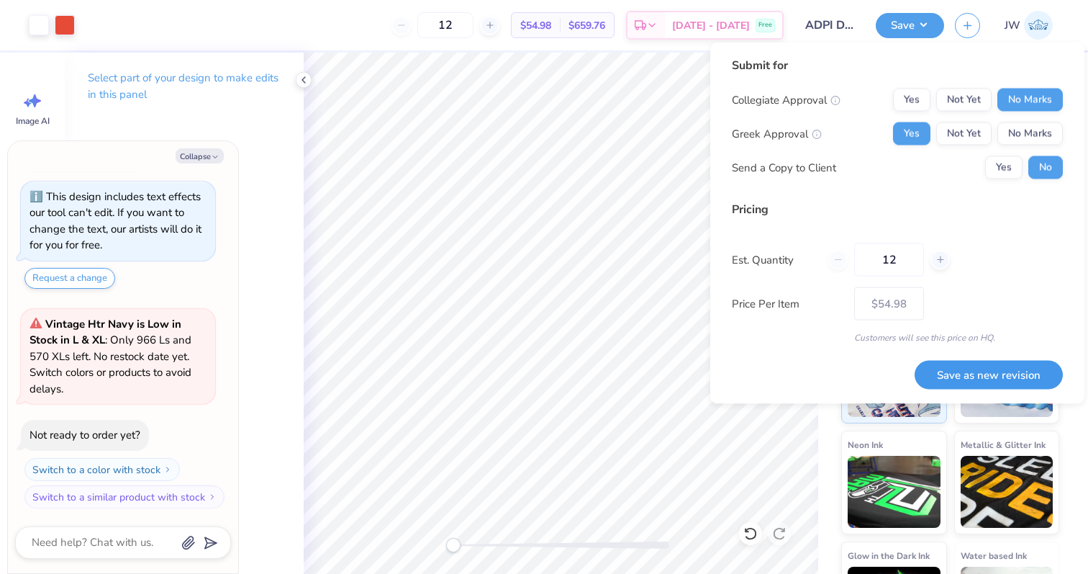
click at [994, 372] on button "Save as new revision" at bounding box center [989, 375] width 148 height 30
type textarea "x"
type input "– –"
type textarea "x"
type input "$54.98"
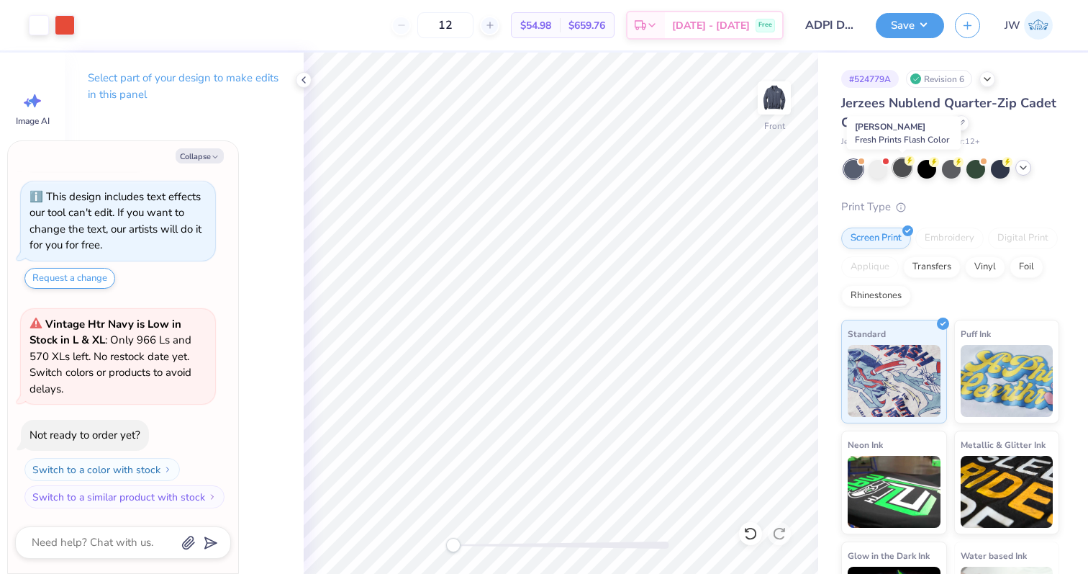
click at [910, 169] on div at bounding box center [902, 167] width 19 height 19
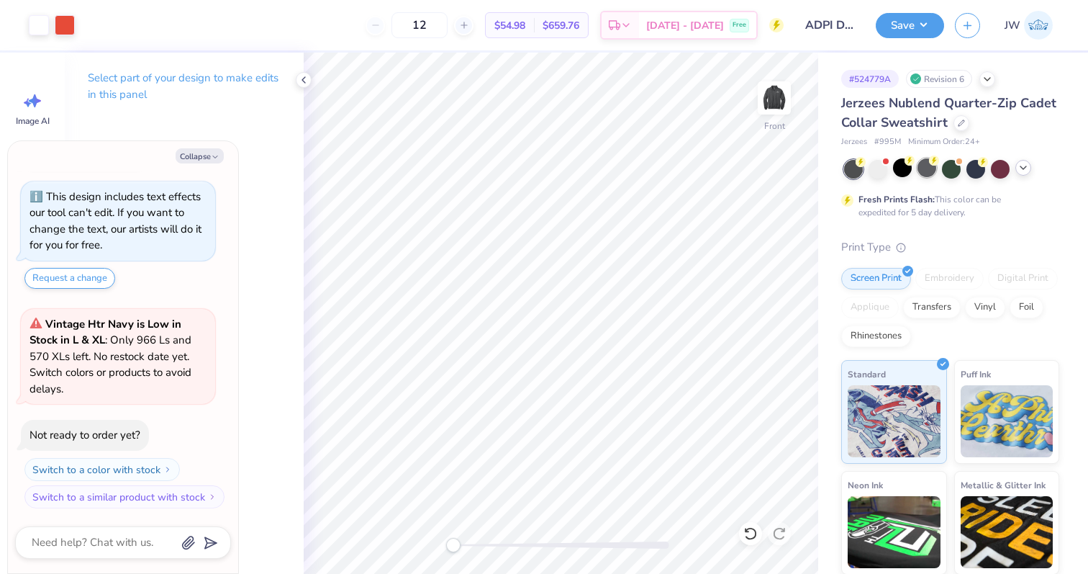
click at [931, 175] on div at bounding box center [927, 167] width 19 height 19
click at [1025, 169] on icon at bounding box center [1024, 168] width 12 height 12
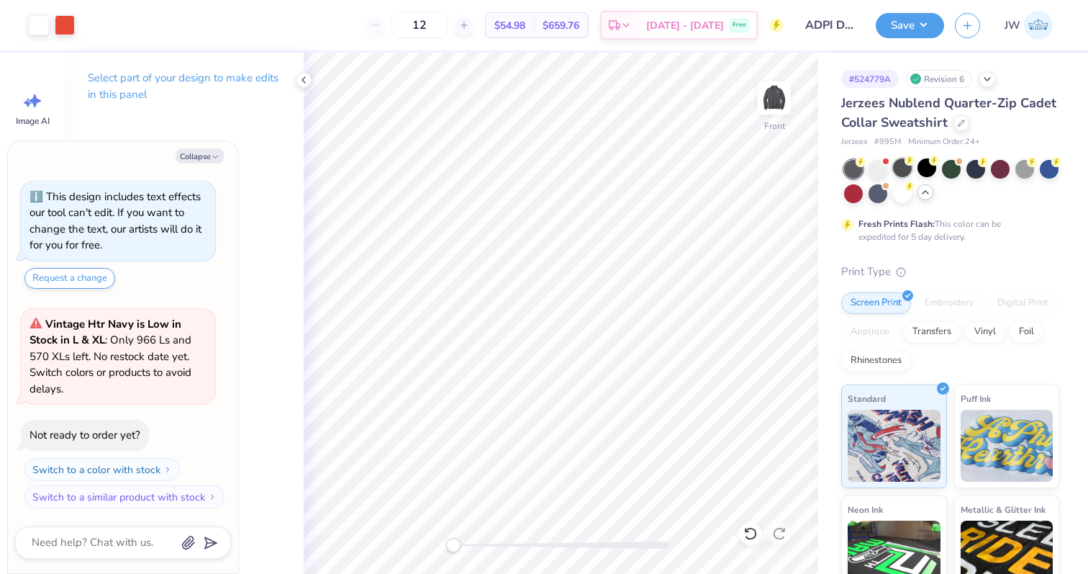
click at [913, 165] on icon at bounding box center [910, 160] width 10 height 10
click at [766, 106] on img at bounding box center [775, 98] width 58 height 58
click at [912, 24] on button "Save" at bounding box center [910, 23] width 68 height 25
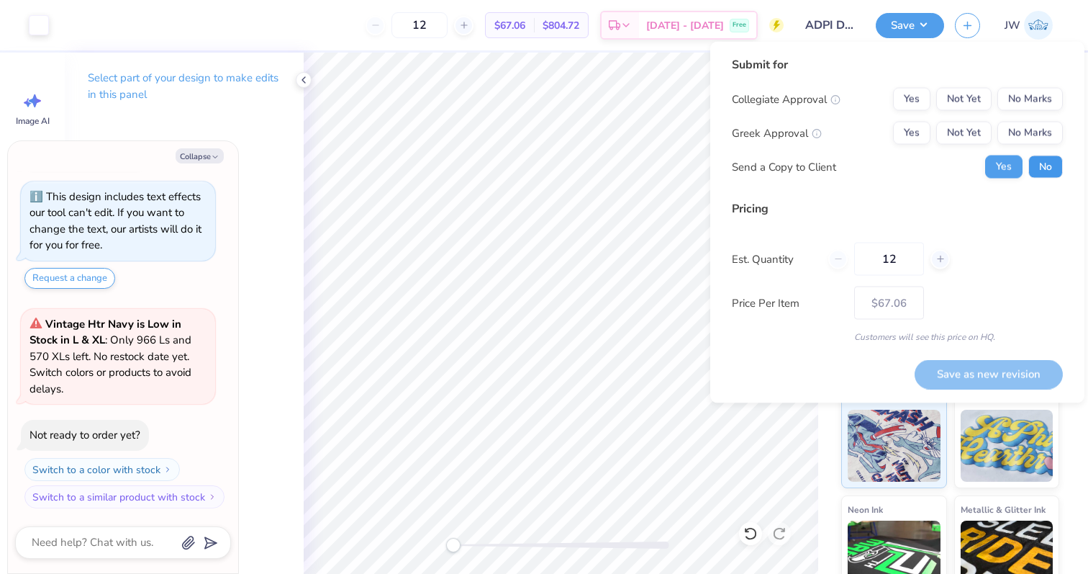
click at [1047, 173] on button "No" at bounding box center [1045, 166] width 35 height 23
click at [906, 124] on button "Yes" at bounding box center [911, 133] width 37 height 23
click at [1026, 99] on button "No Marks" at bounding box center [1029, 99] width 65 height 23
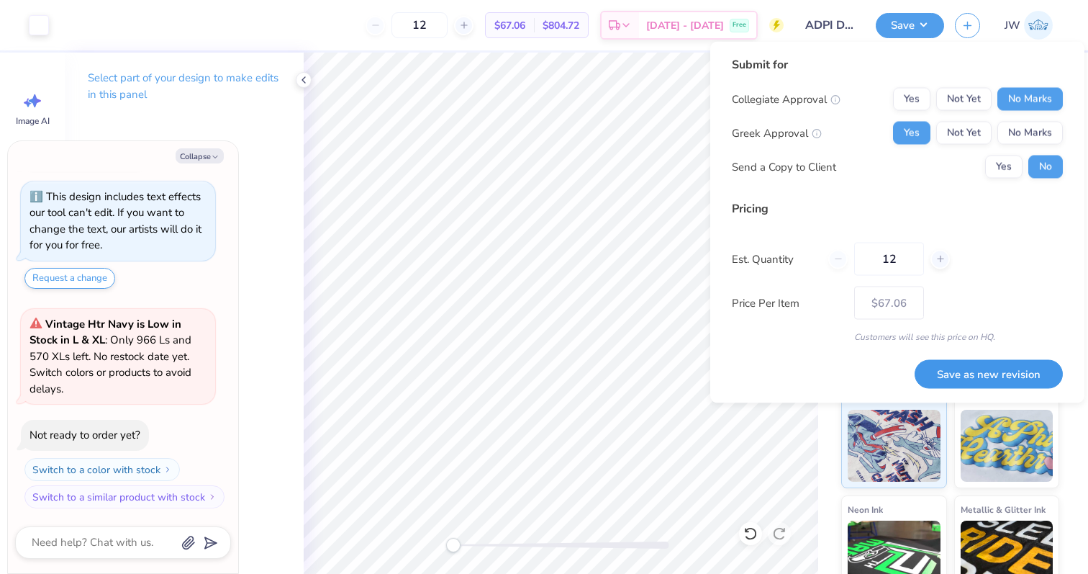
click at [981, 376] on button "Save as new revision" at bounding box center [989, 374] width 148 height 30
type textarea "x"
type input "– –"
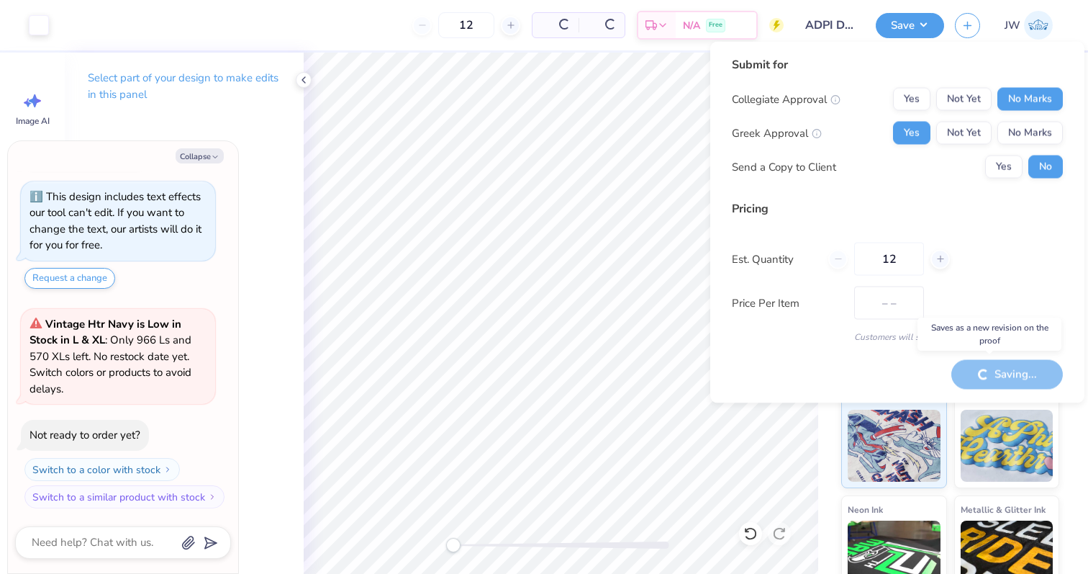
type textarea "x"
type input "$67.06"
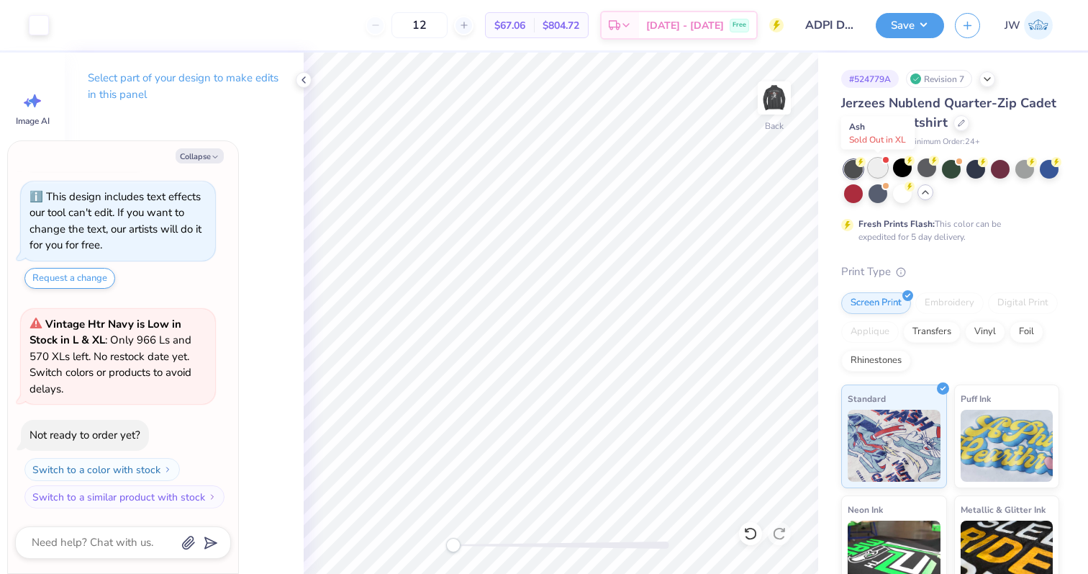
click at [884, 170] on div at bounding box center [878, 167] width 19 height 19
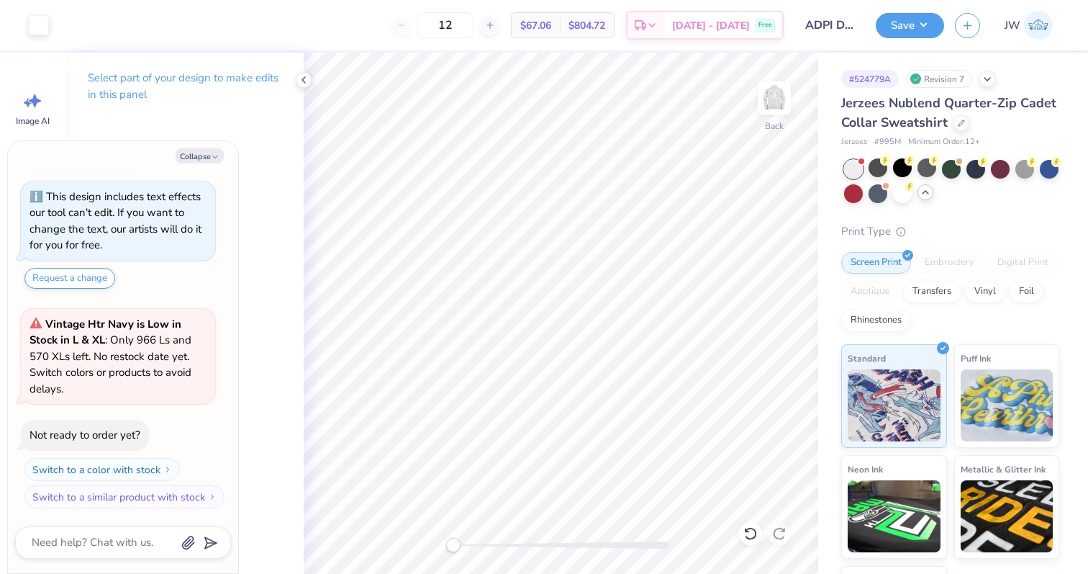
scroll to position [244, 0]
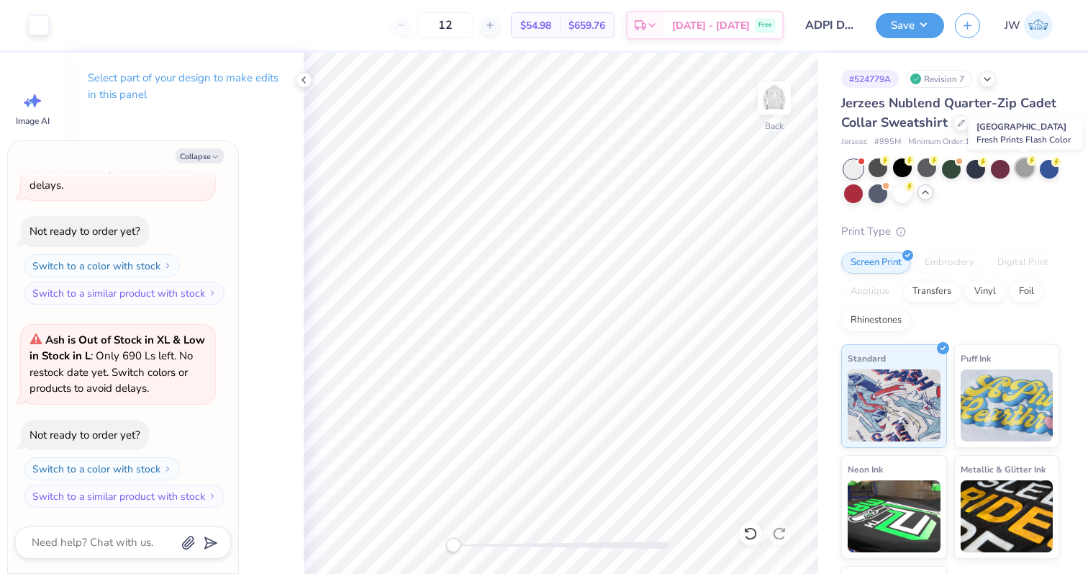
click at [1028, 174] on div at bounding box center [1024, 167] width 19 height 19
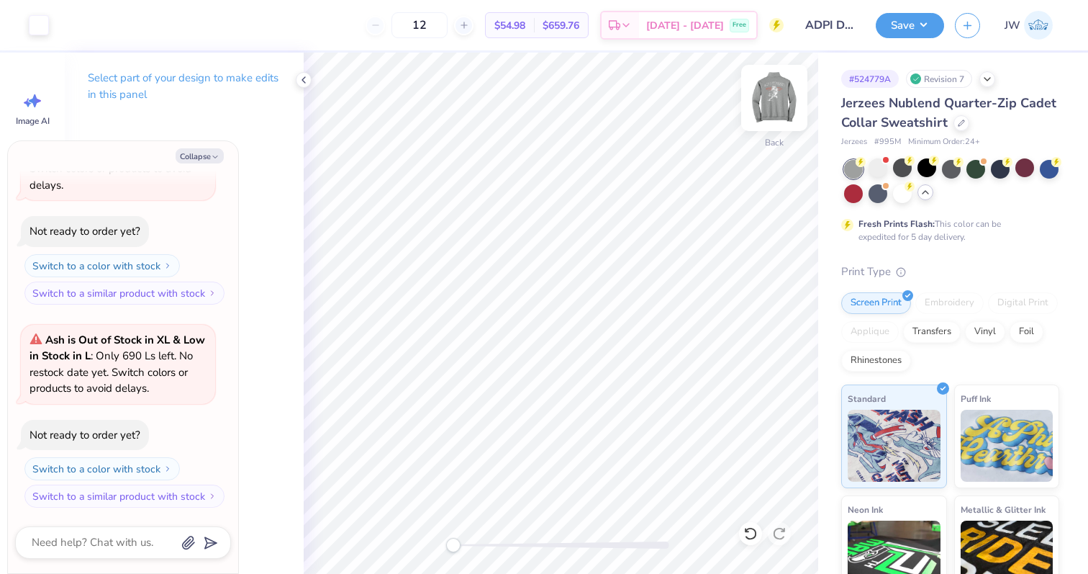
click at [777, 102] on img at bounding box center [775, 98] width 58 height 58
click at [777, 102] on img at bounding box center [774, 97] width 29 height 29
click at [834, 313] on div "Art colors 12 $67.06 Per Item $804.72 Total Est. Delivery Oct 10 - 13 Free Desi…" at bounding box center [544, 287] width 1088 height 574
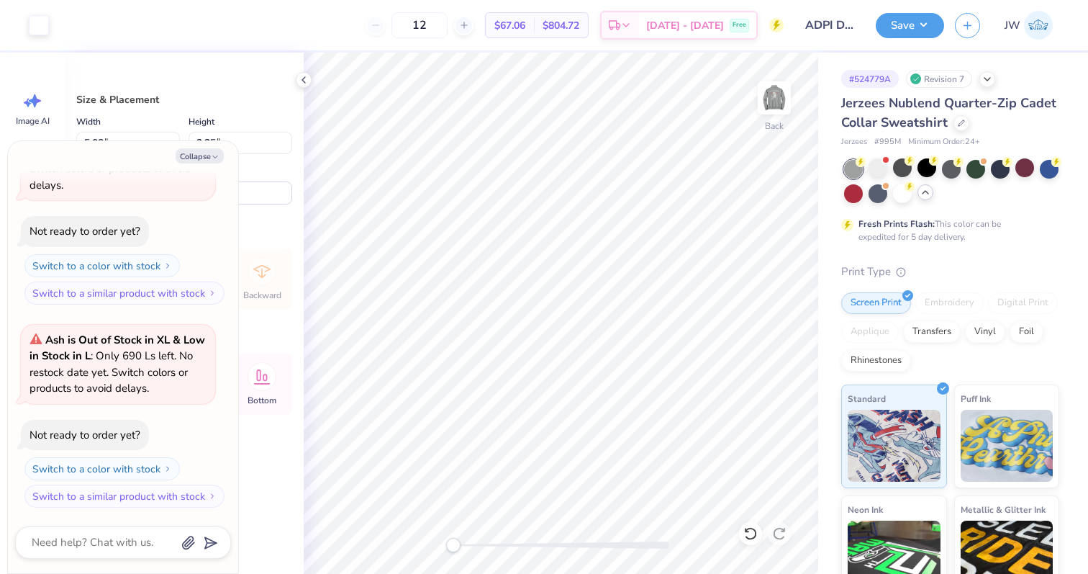
click at [55, 9] on div "Art colors 12 $67.06 Per Item $804.72 Total Est. Delivery Oct 10 - 13 Free Desi…" at bounding box center [544, 25] width 1088 height 50
click at [53, 16] on div "Art colors 12 $67.06 Per Item $804.72 Total Est. Delivery Oct 10 - 13 Free Desi…" at bounding box center [544, 25] width 1088 height 50
click at [48, 26] on div at bounding box center [39, 24] width 20 height 20
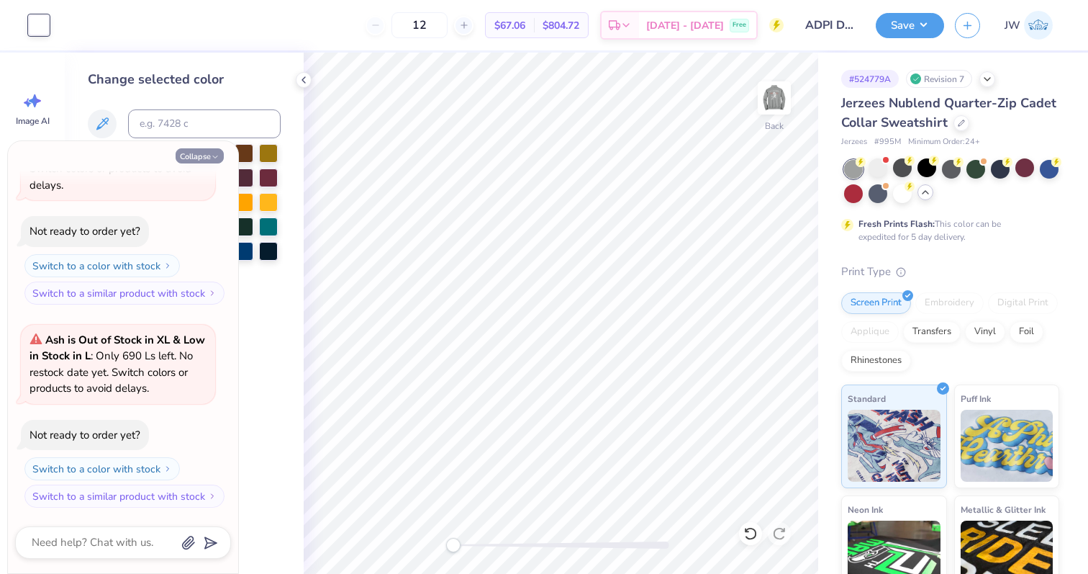
click at [203, 160] on button "Collapse" at bounding box center [200, 155] width 48 height 15
type textarea "x"
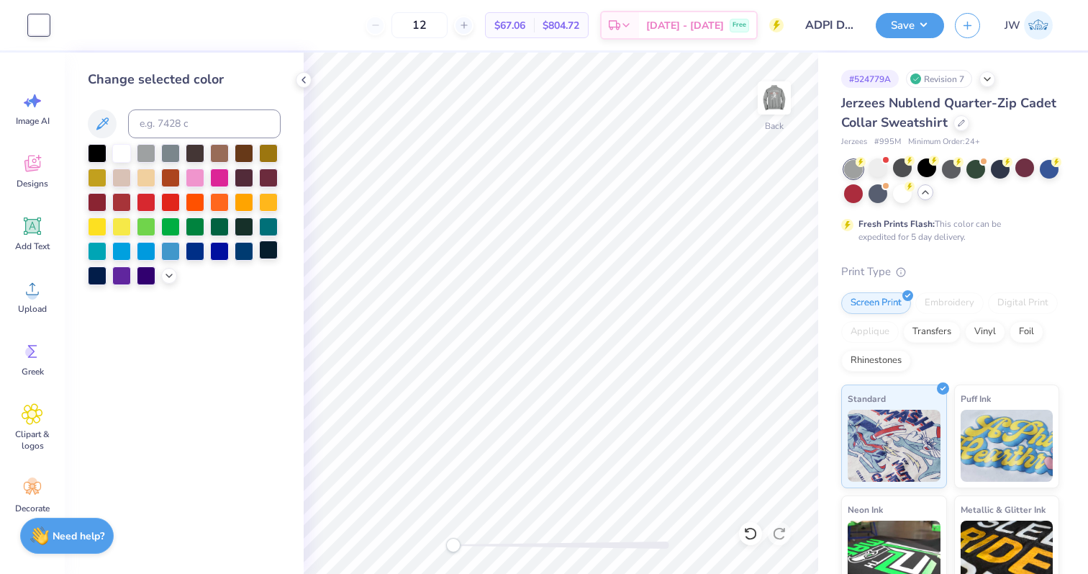
click at [271, 252] on div at bounding box center [268, 249] width 19 height 19
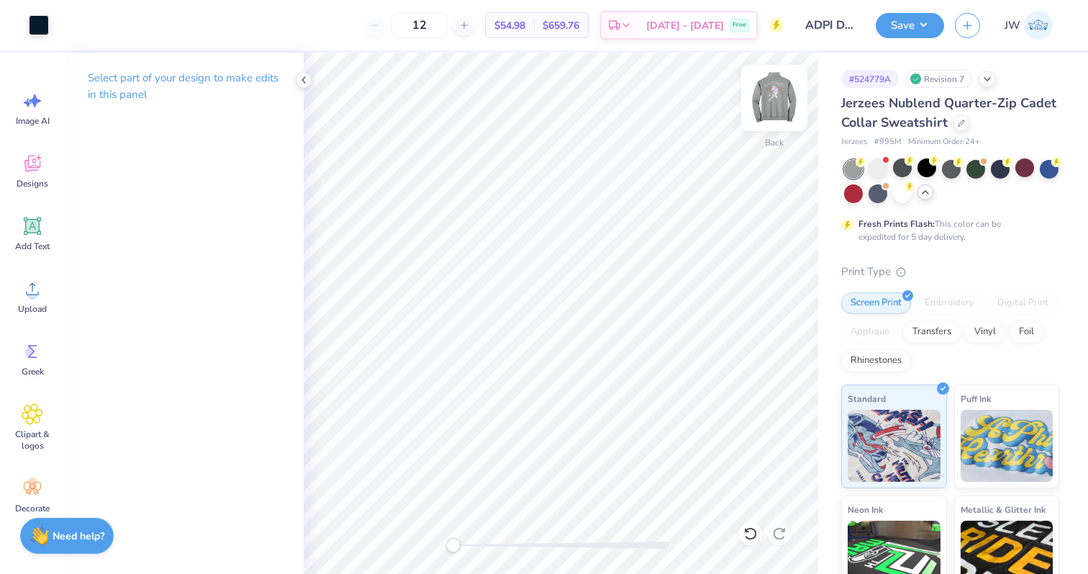
click at [772, 99] on img at bounding box center [775, 98] width 58 height 58
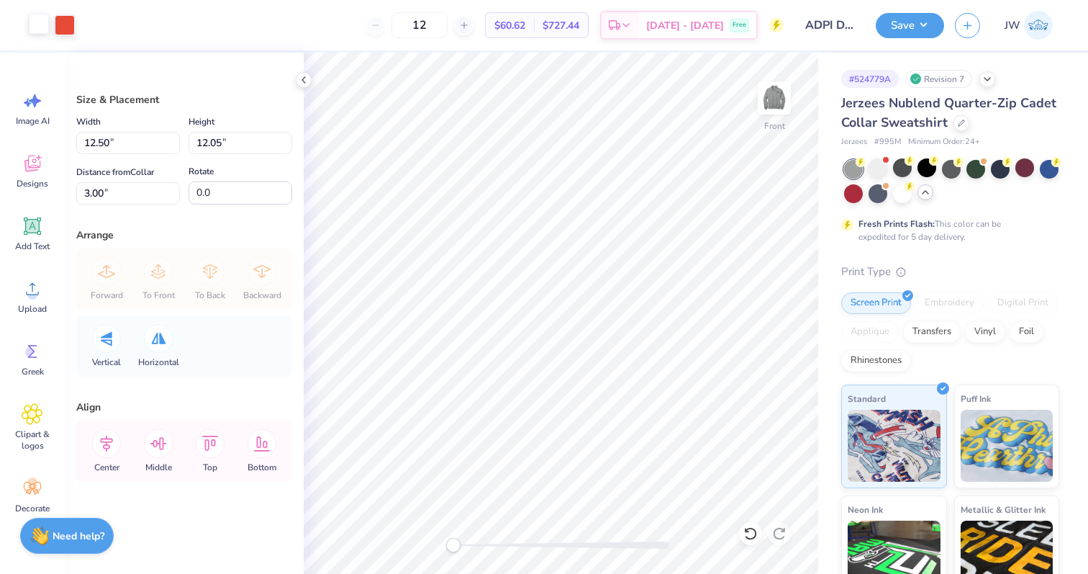
click at [37, 24] on div at bounding box center [39, 24] width 20 height 20
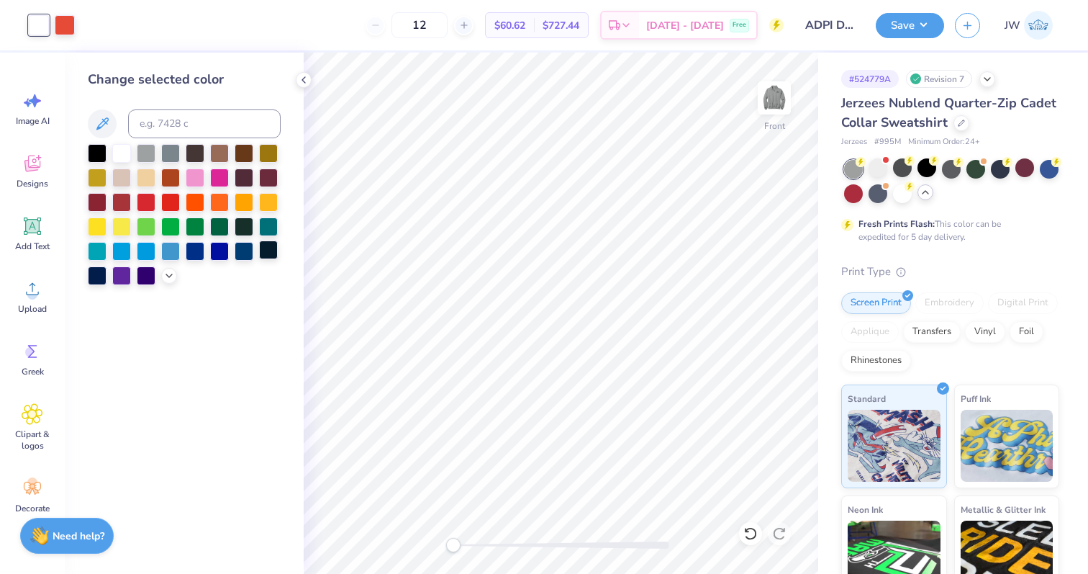
click at [272, 248] on div at bounding box center [268, 249] width 19 height 19
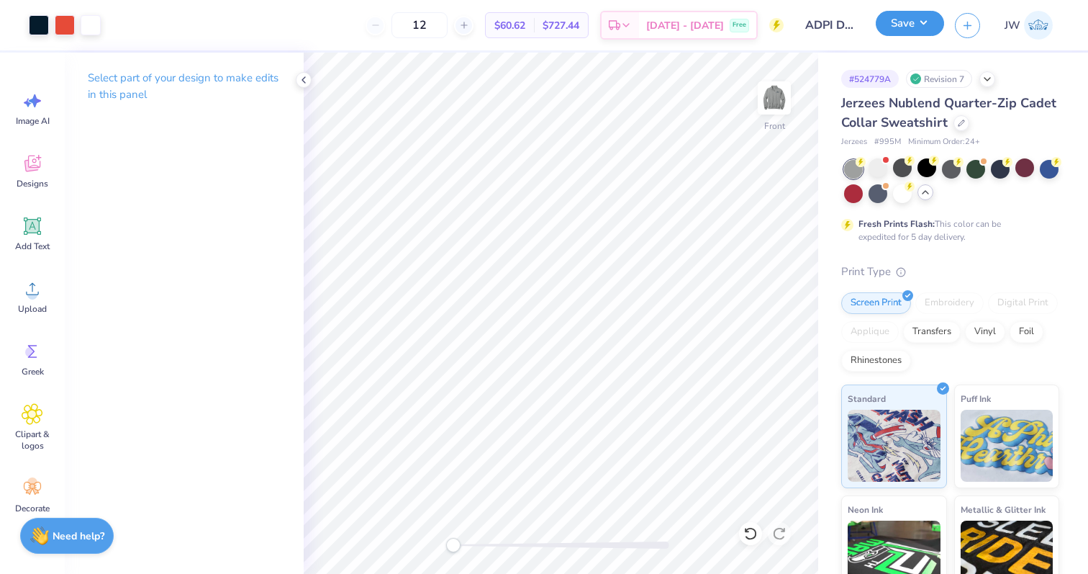
click at [893, 36] on button "Save" at bounding box center [910, 23] width 68 height 25
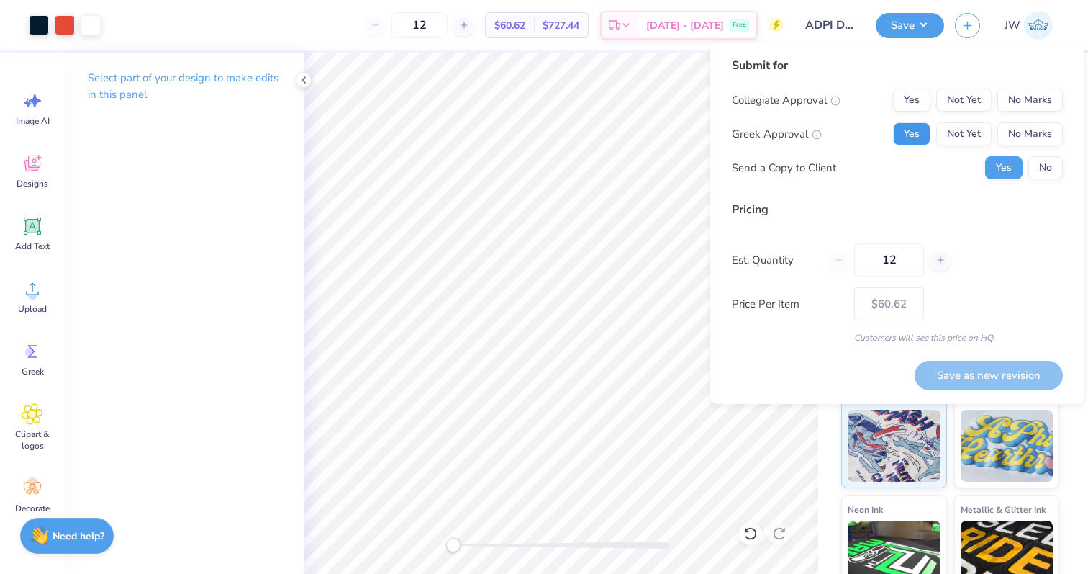
click at [914, 128] on button "Yes" at bounding box center [911, 133] width 37 height 23
click at [1054, 100] on button "No Marks" at bounding box center [1029, 100] width 65 height 23
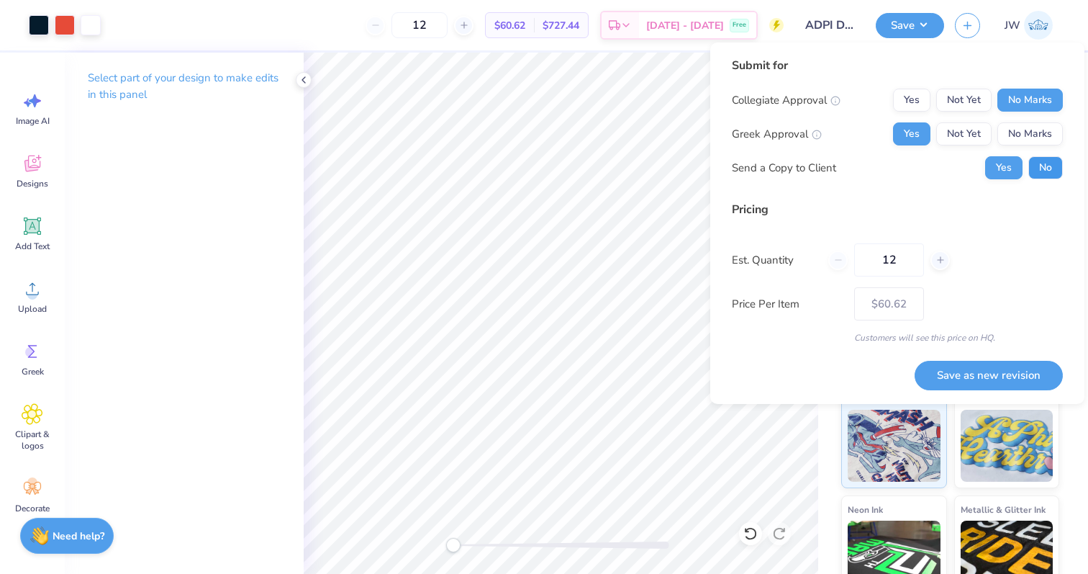
click at [1050, 176] on button "No" at bounding box center [1045, 167] width 35 height 23
click at [1013, 369] on button "Save as new revision" at bounding box center [989, 376] width 148 height 30
type input "$60.62"
